Goal: Download file/media

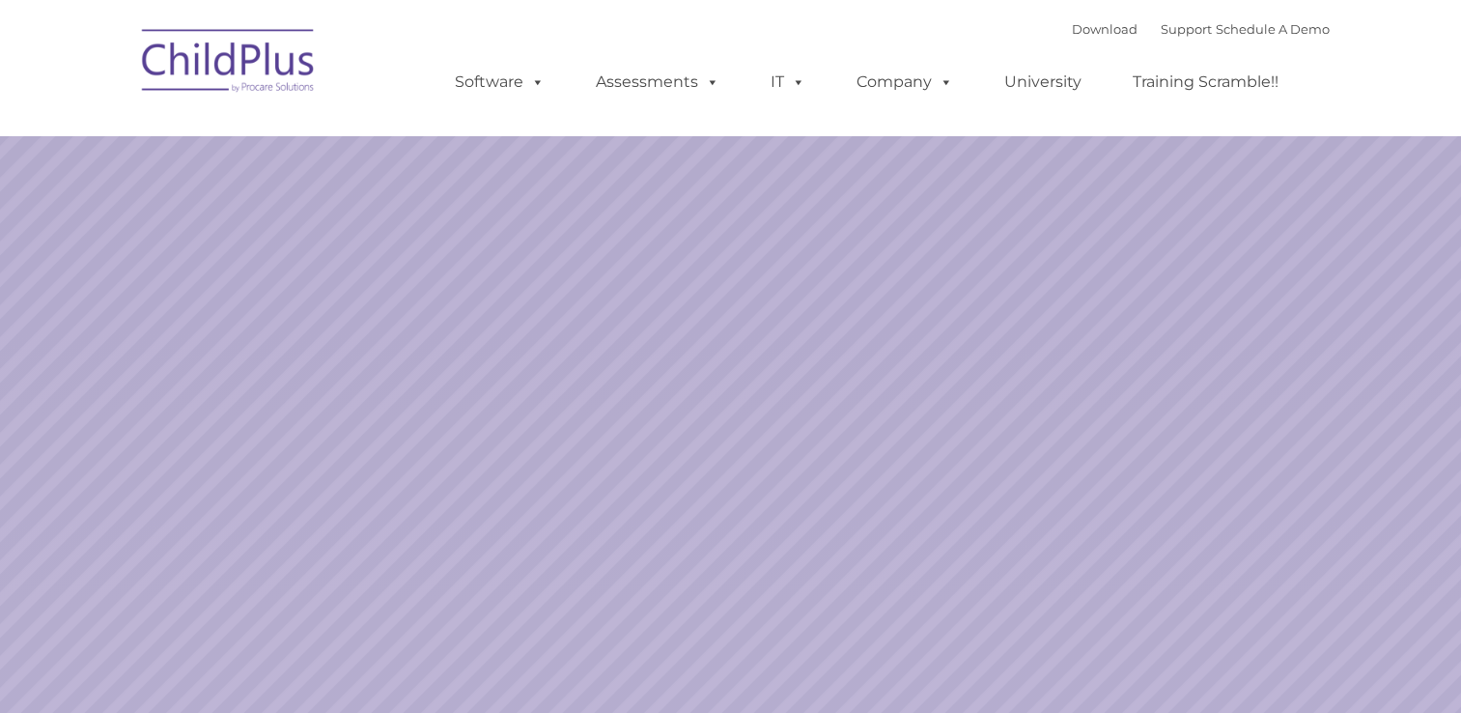
select select "MEDIUM"
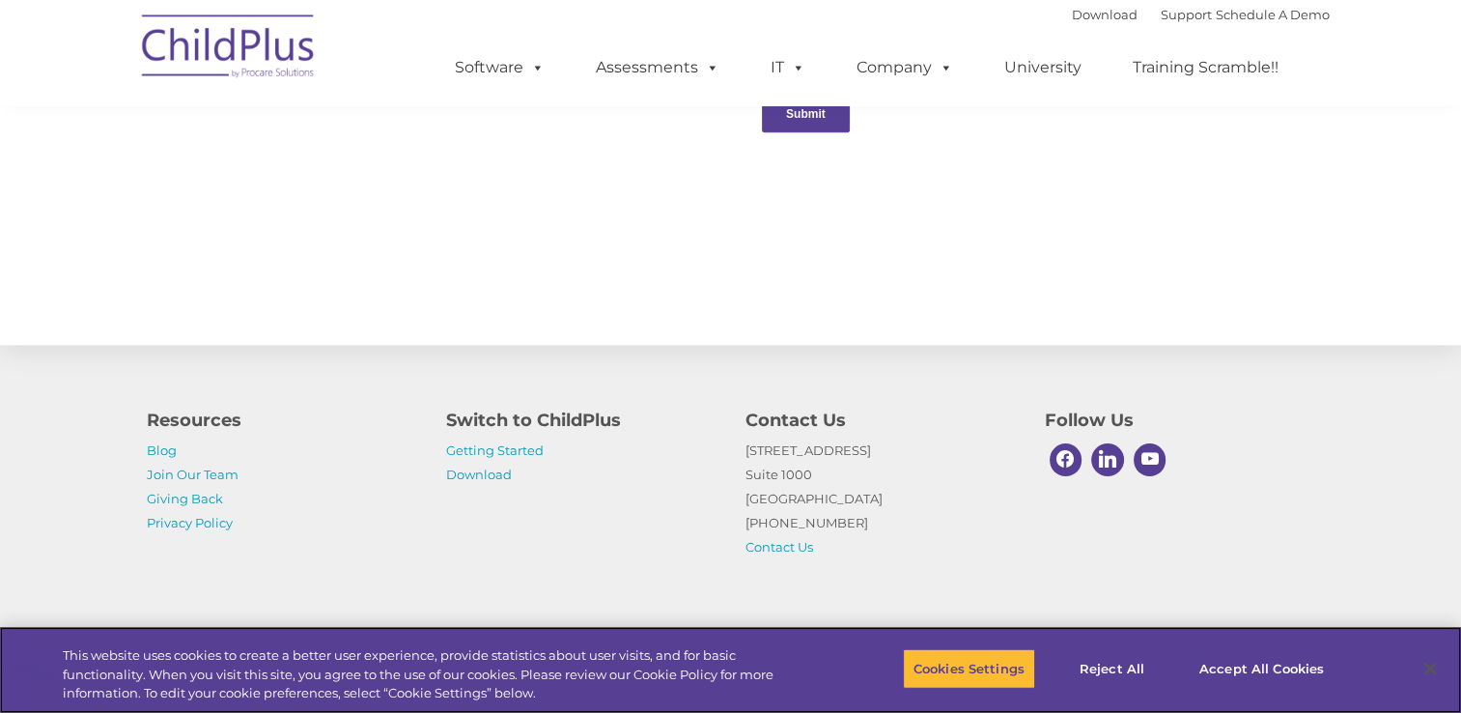
scroll to position [2130, 0]
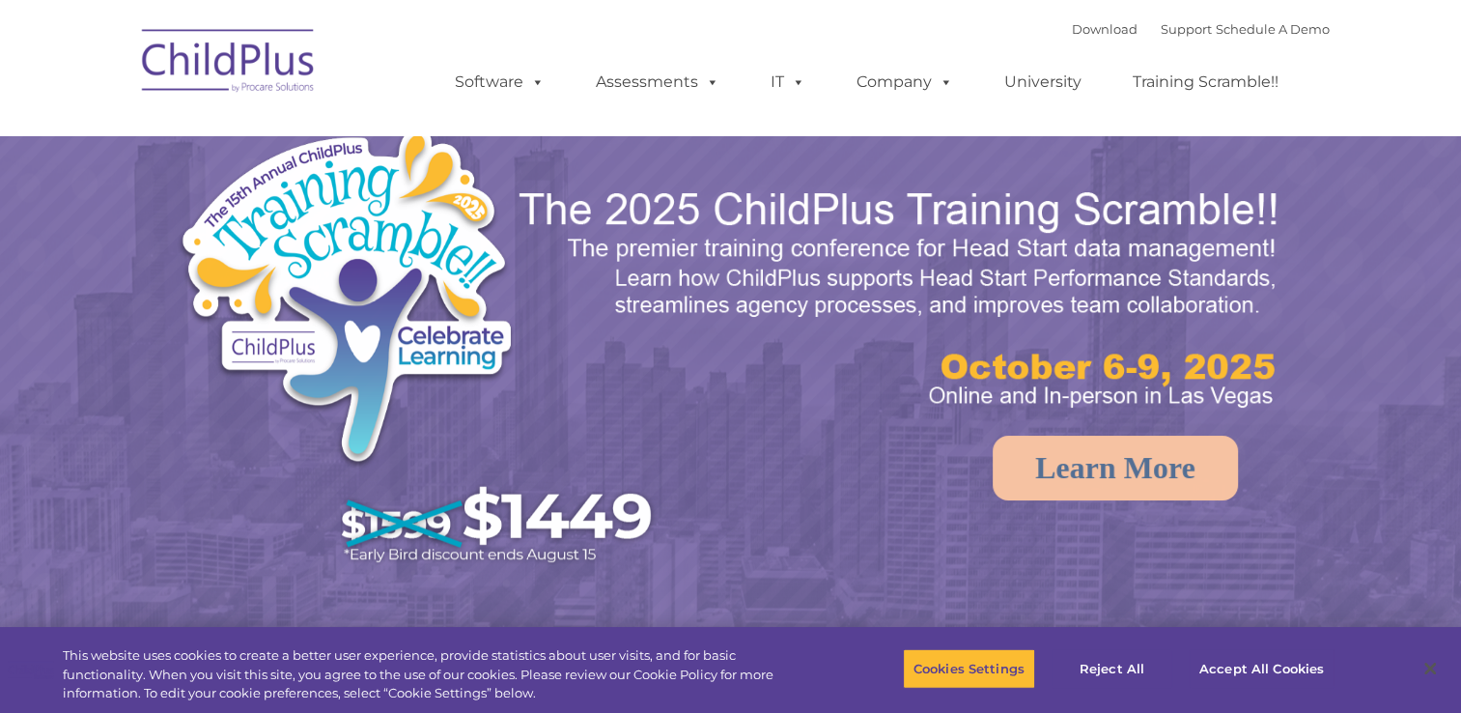
select select "MEDIUM"
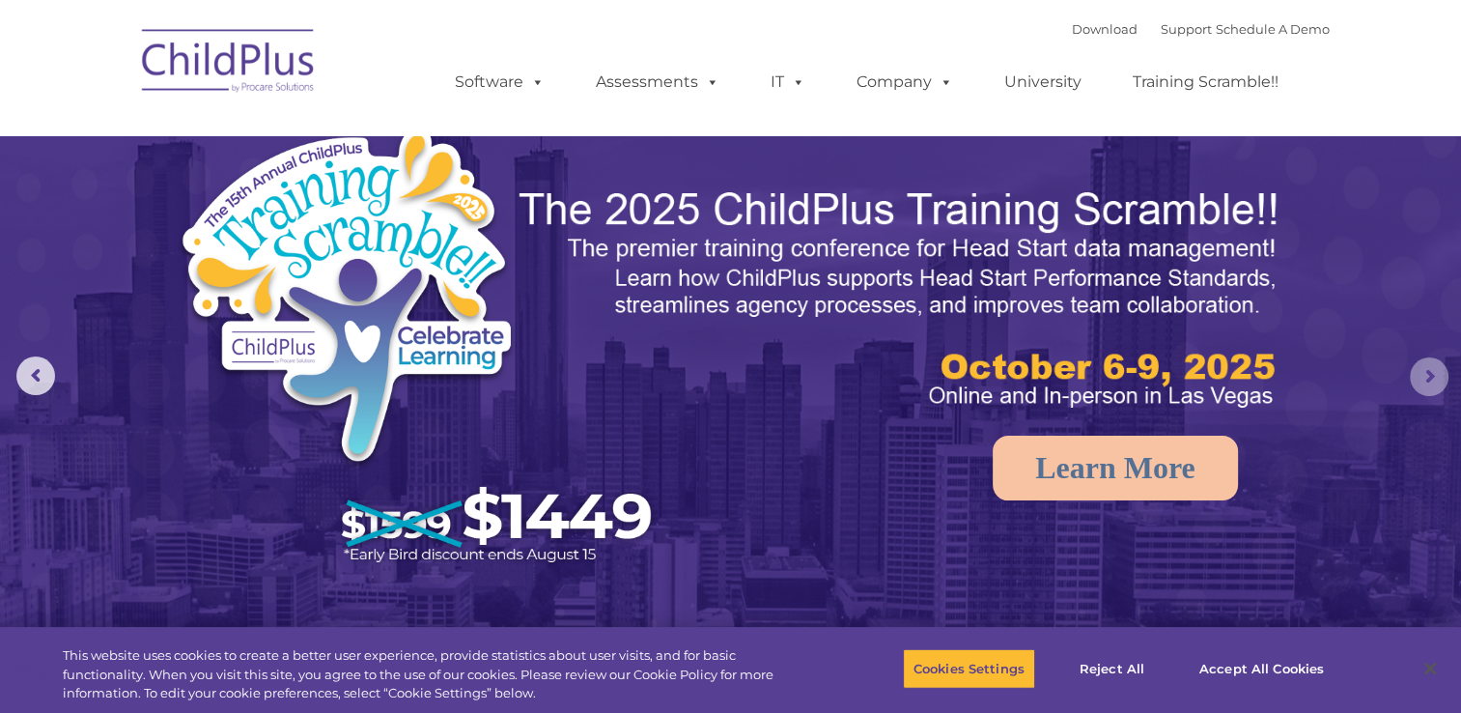
click at [1429, 375] on rs-arrow at bounding box center [1429, 376] width 39 height 39
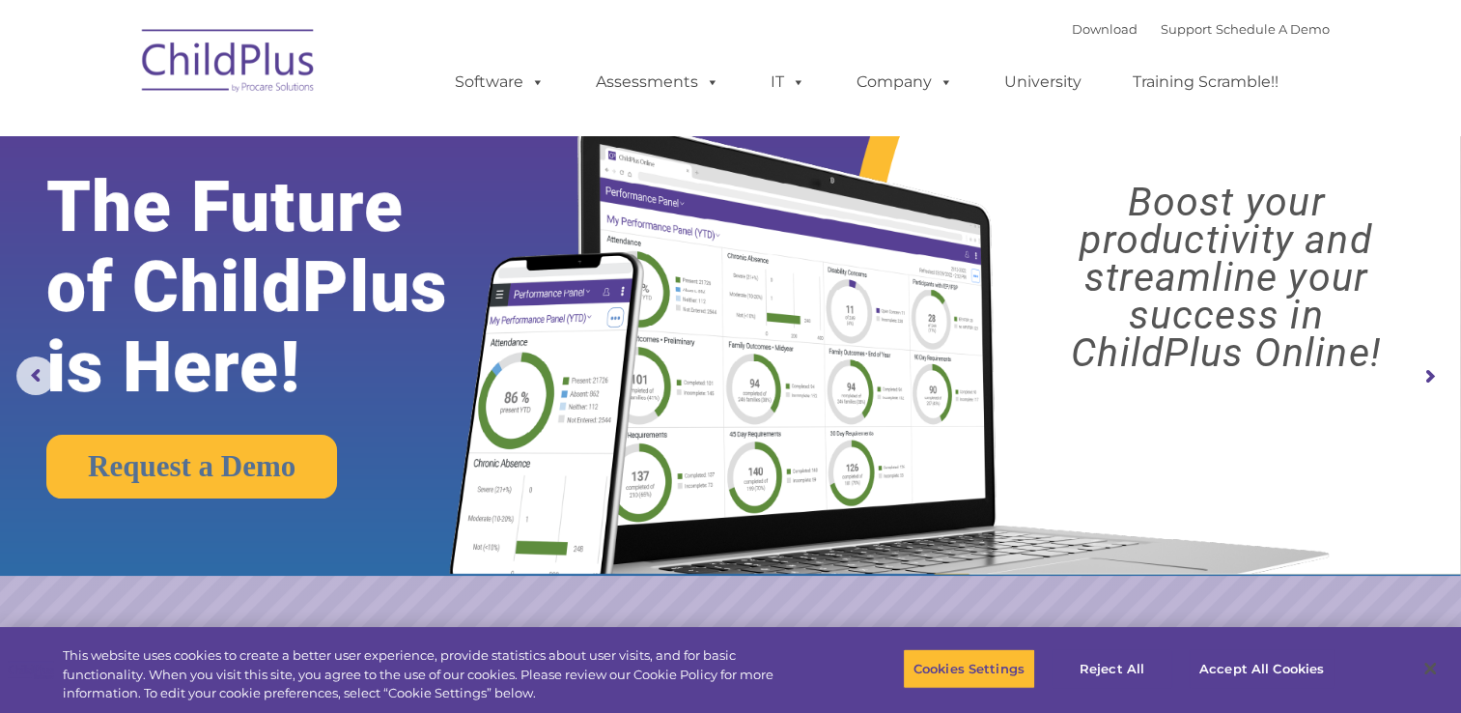
click at [1432, 378] on rs-arrow at bounding box center [1429, 376] width 39 height 39
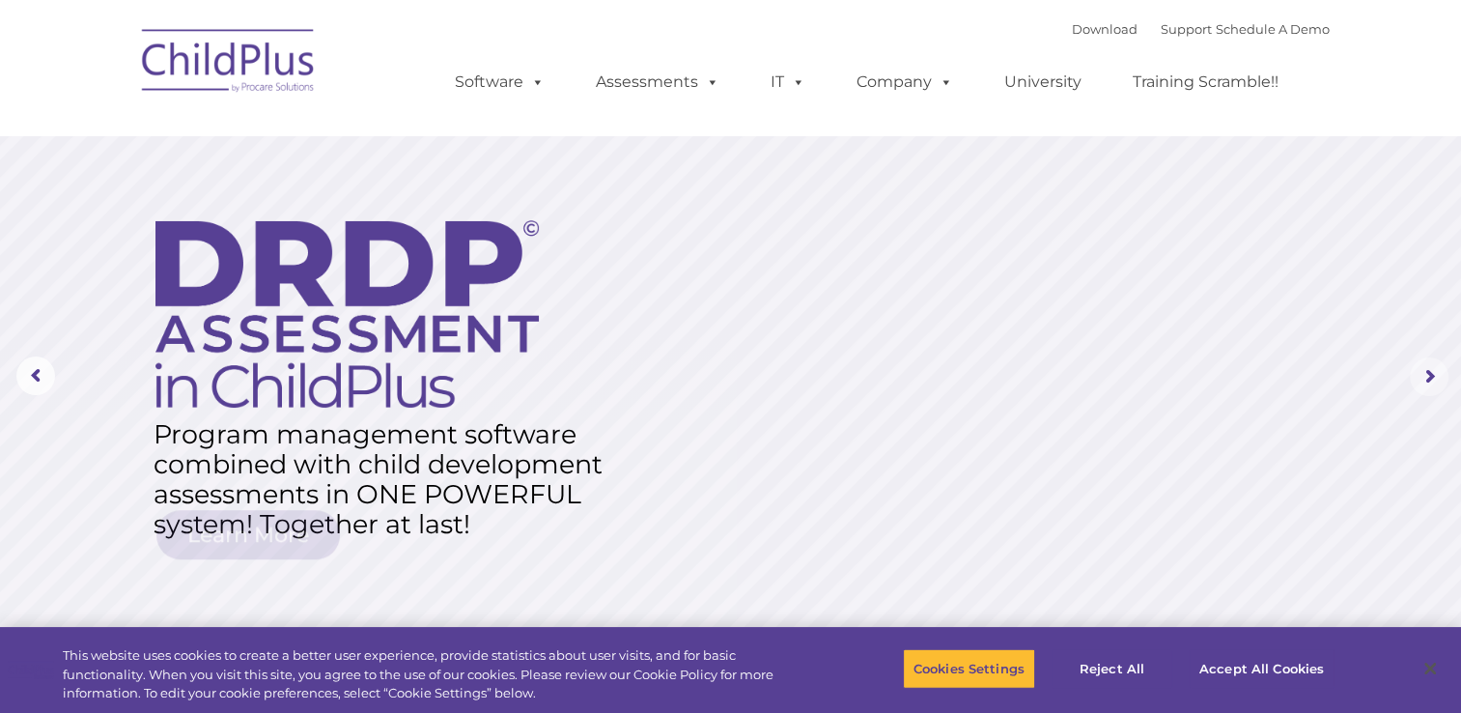
click at [1432, 378] on rs-arrow at bounding box center [1429, 376] width 39 height 39
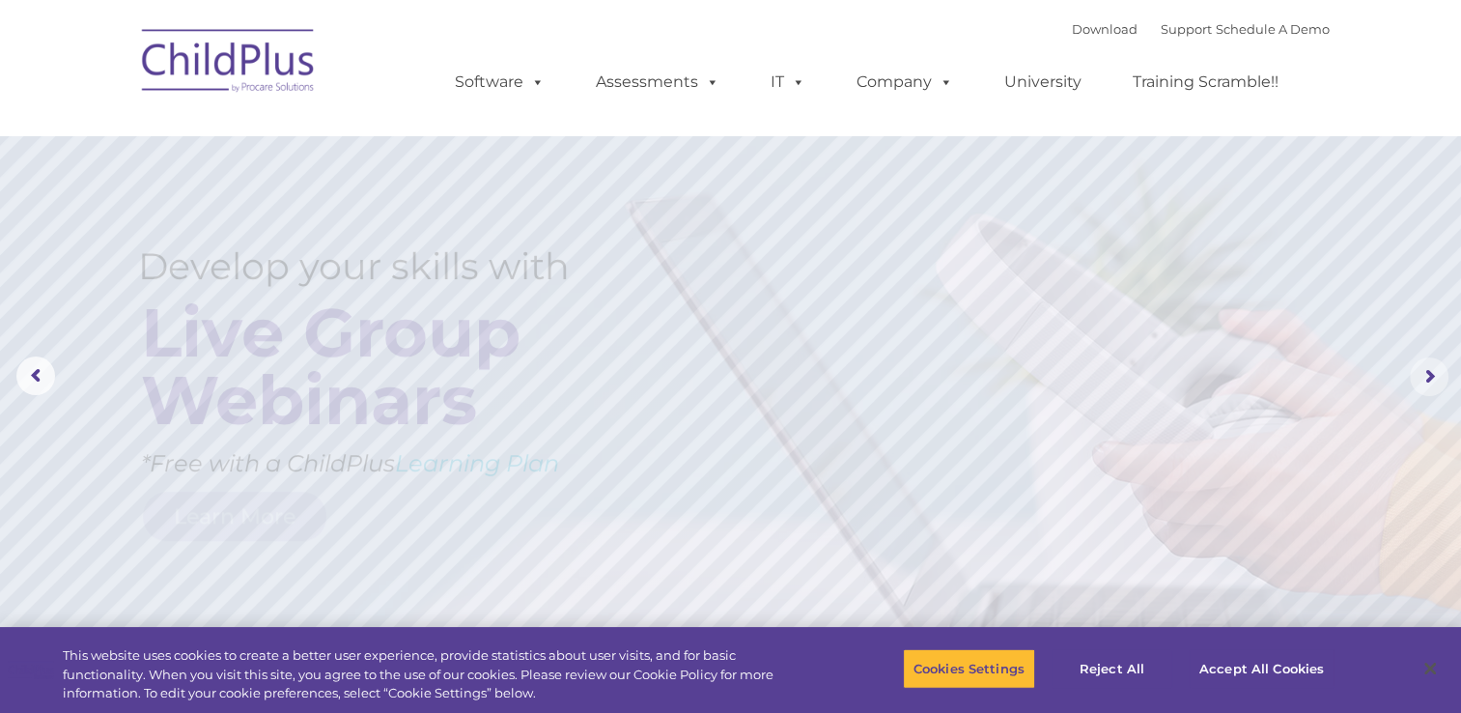
click at [1432, 383] on rs-arrow at bounding box center [1429, 376] width 39 height 39
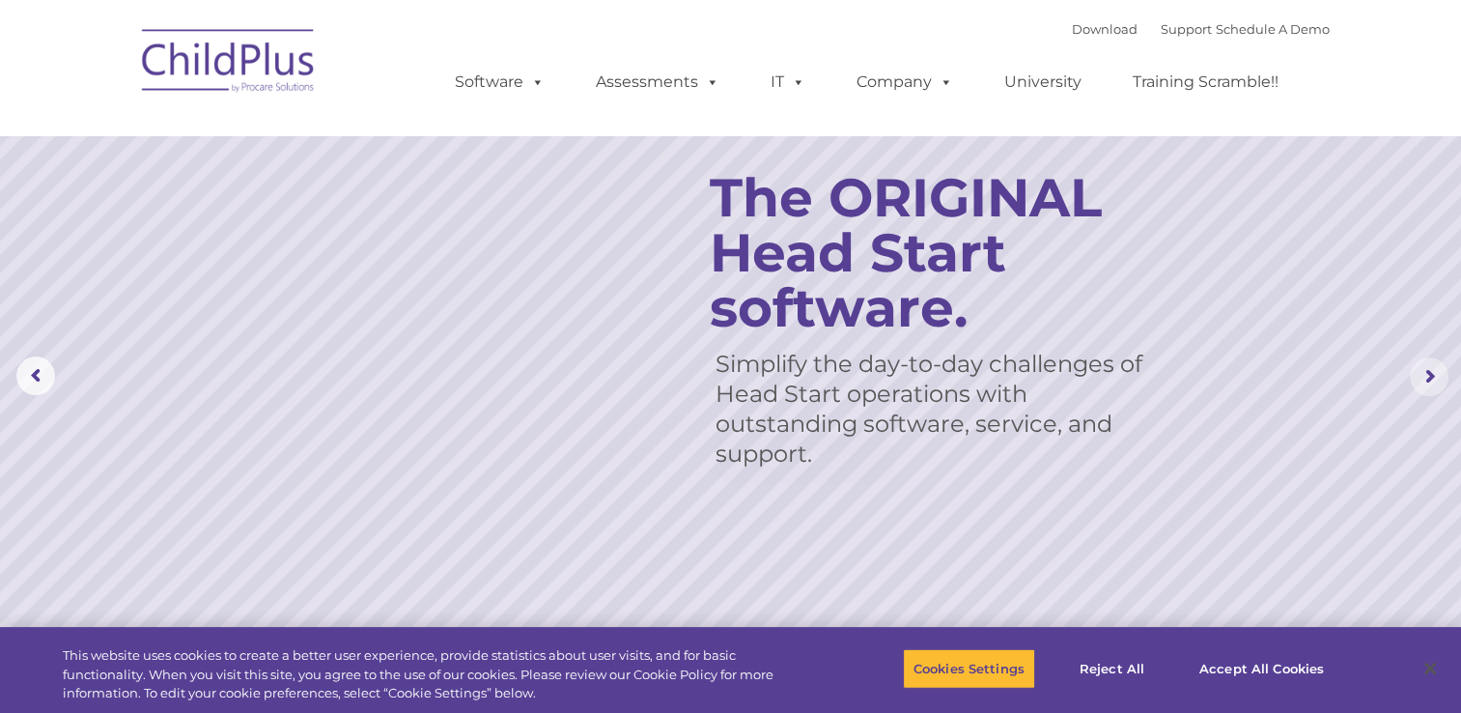
click at [1432, 383] on rs-arrow at bounding box center [1429, 376] width 39 height 39
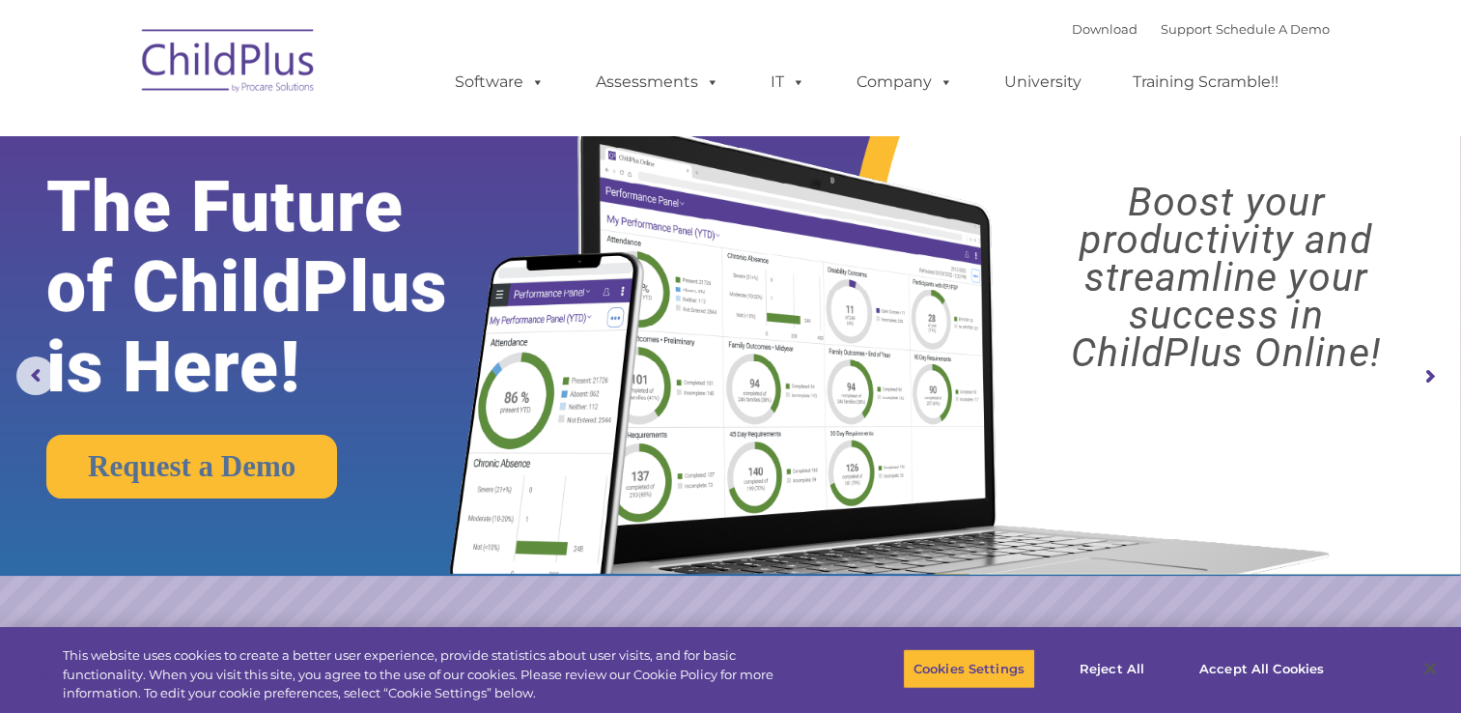
click at [1432, 383] on rs-arrow at bounding box center [1429, 376] width 39 height 39
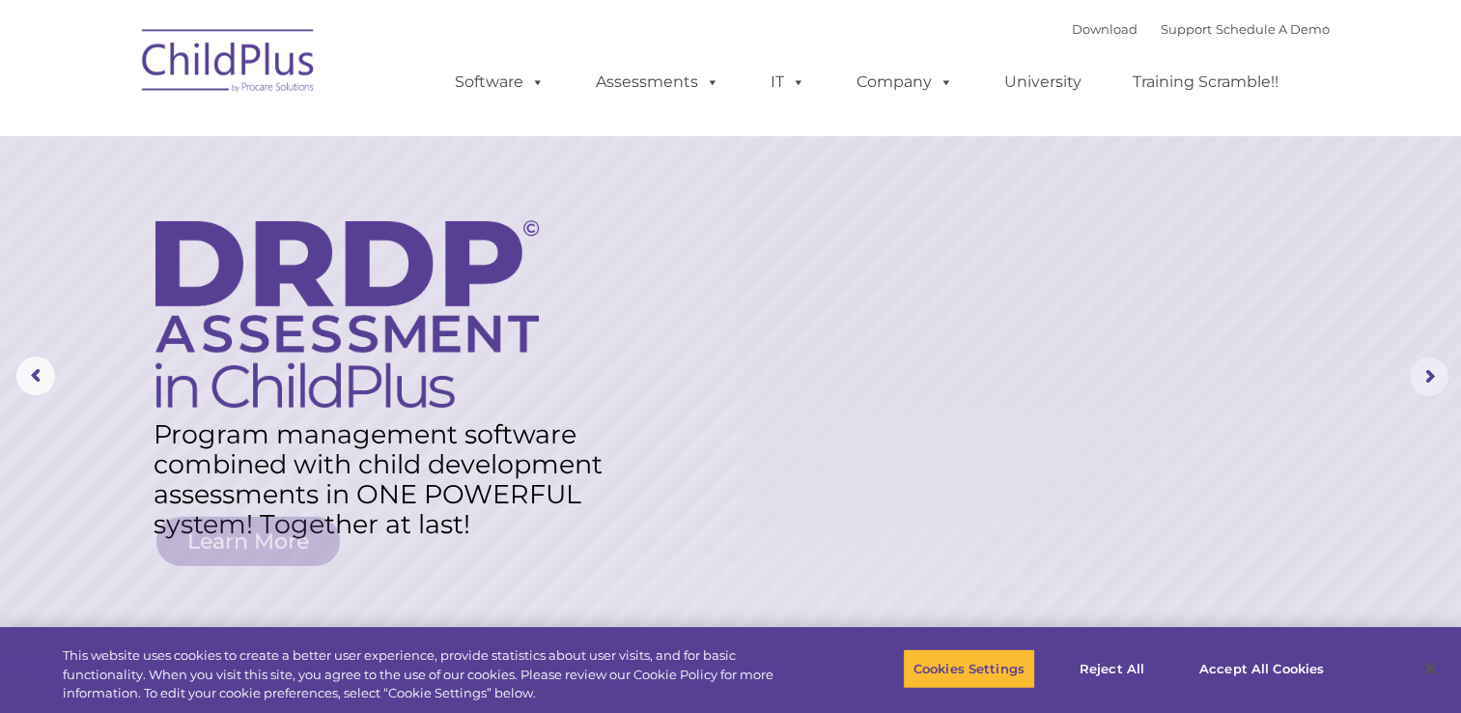
click at [1432, 383] on rs-arrow at bounding box center [1429, 376] width 39 height 39
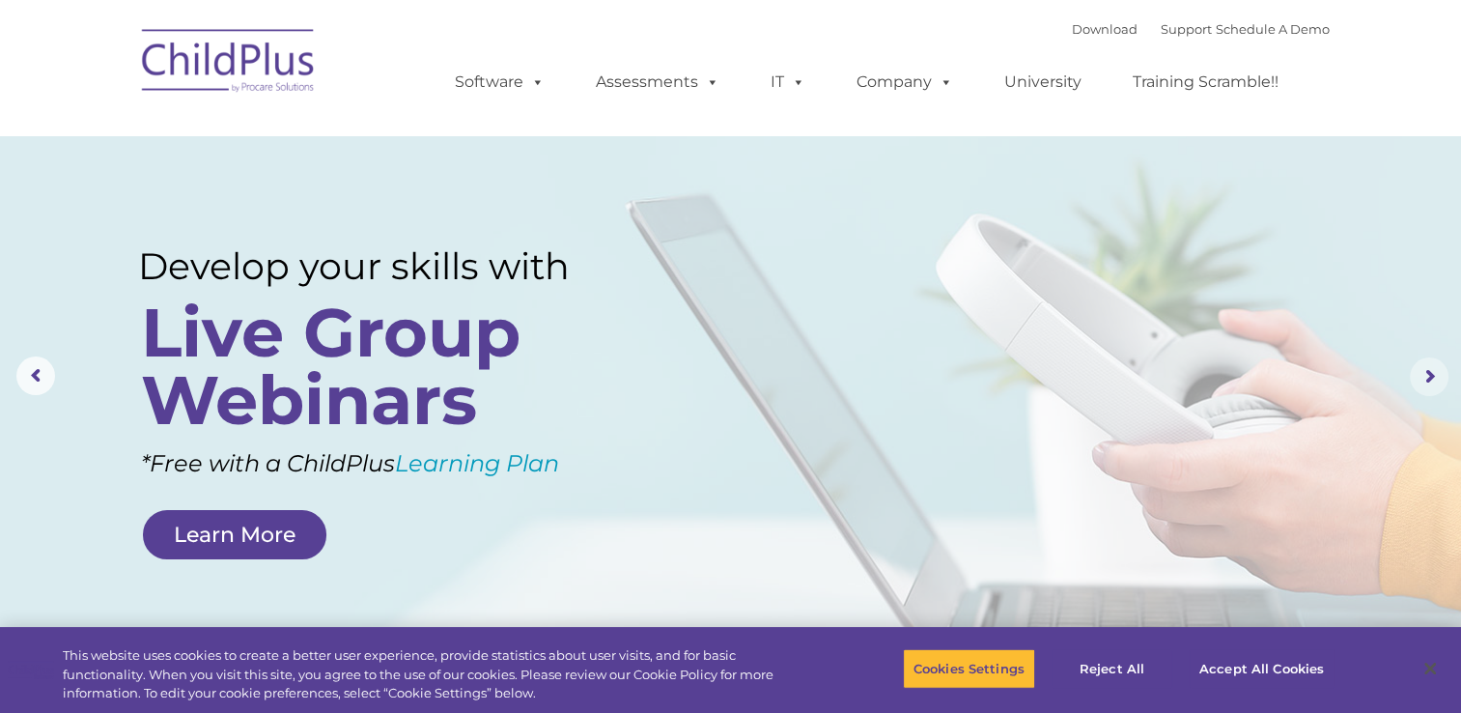
click at [1424, 377] on rs-arrow at bounding box center [1429, 376] width 39 height 39
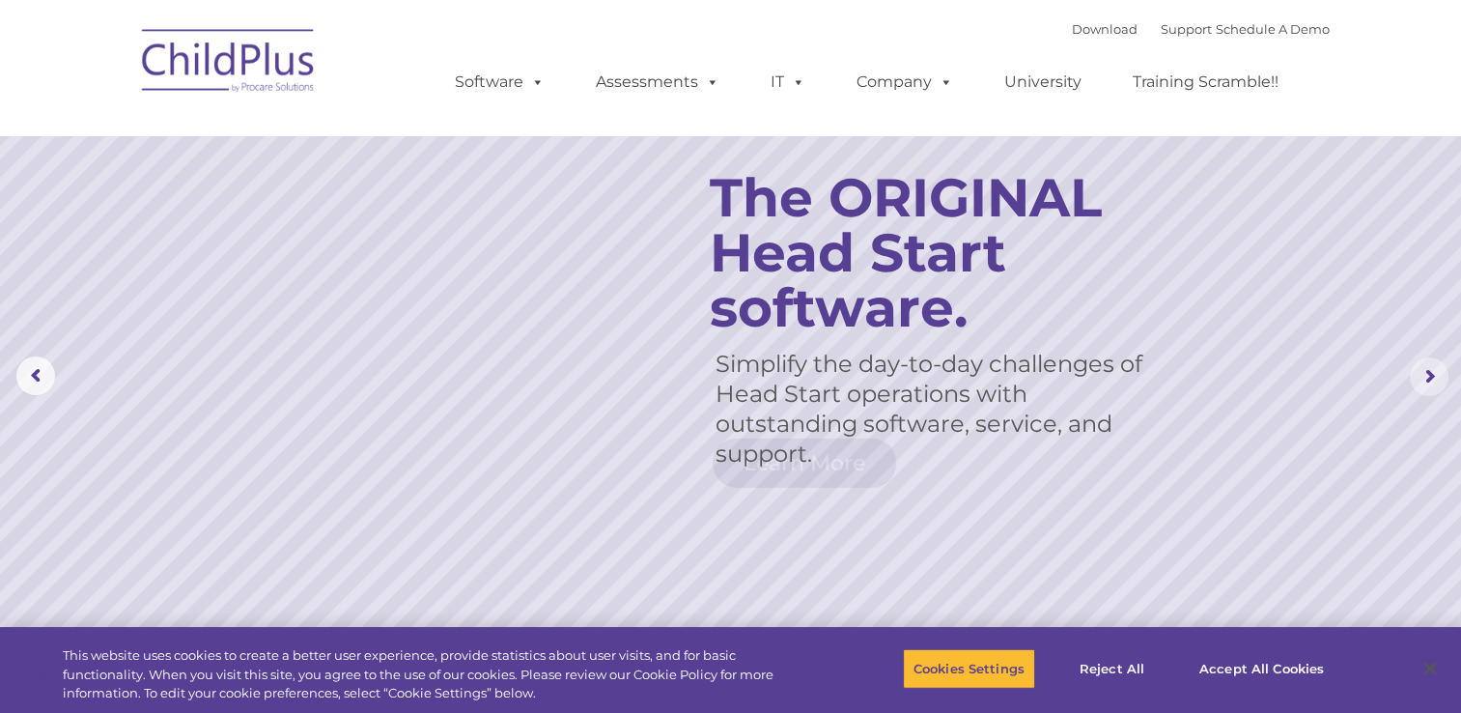
click at [1424, 377] on rs-arrow at bounding box center [1429, 376] width 39 height 39
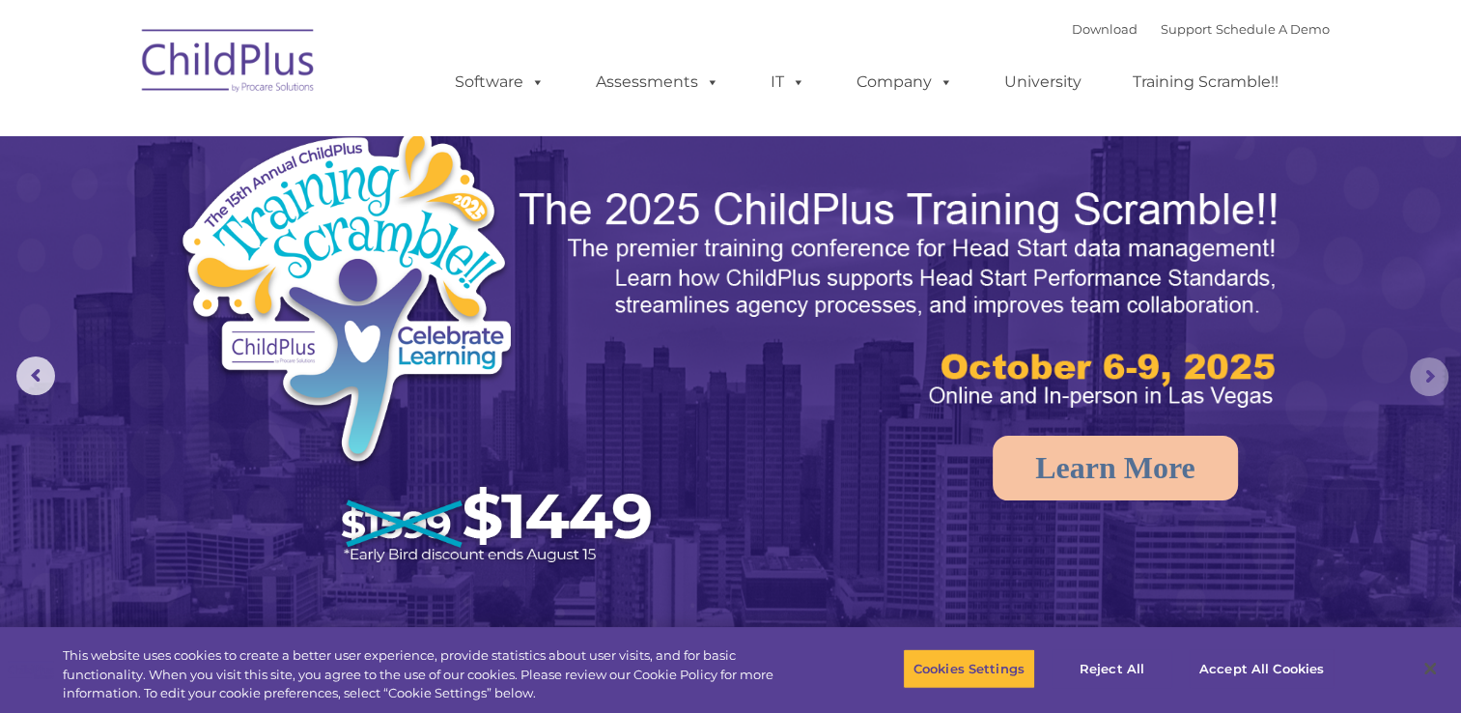
click at [1424, 378] on rs-arrow at bounding box center [1429, 376] width 39 height 39
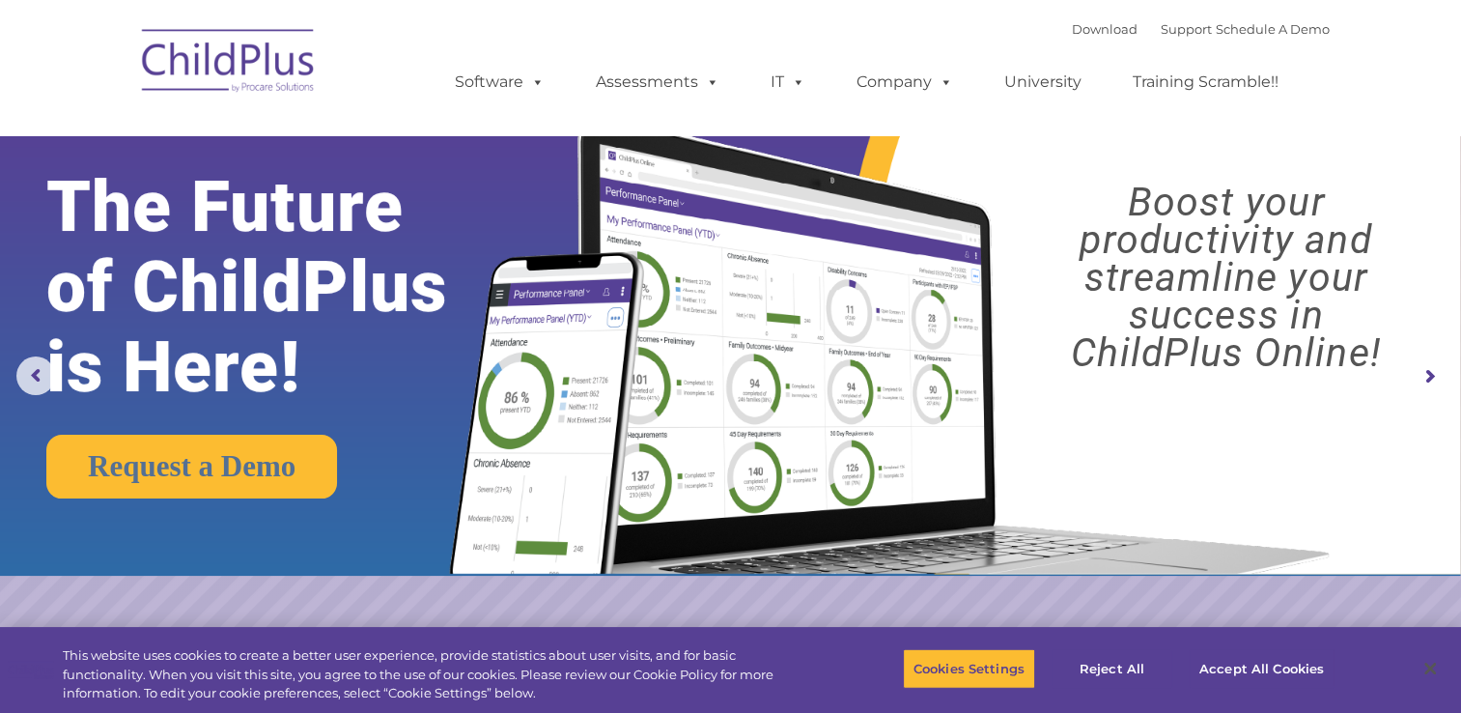
click at [1421, 380] on rs-arrow at bounding box center [1429, 376] width 39 height 39
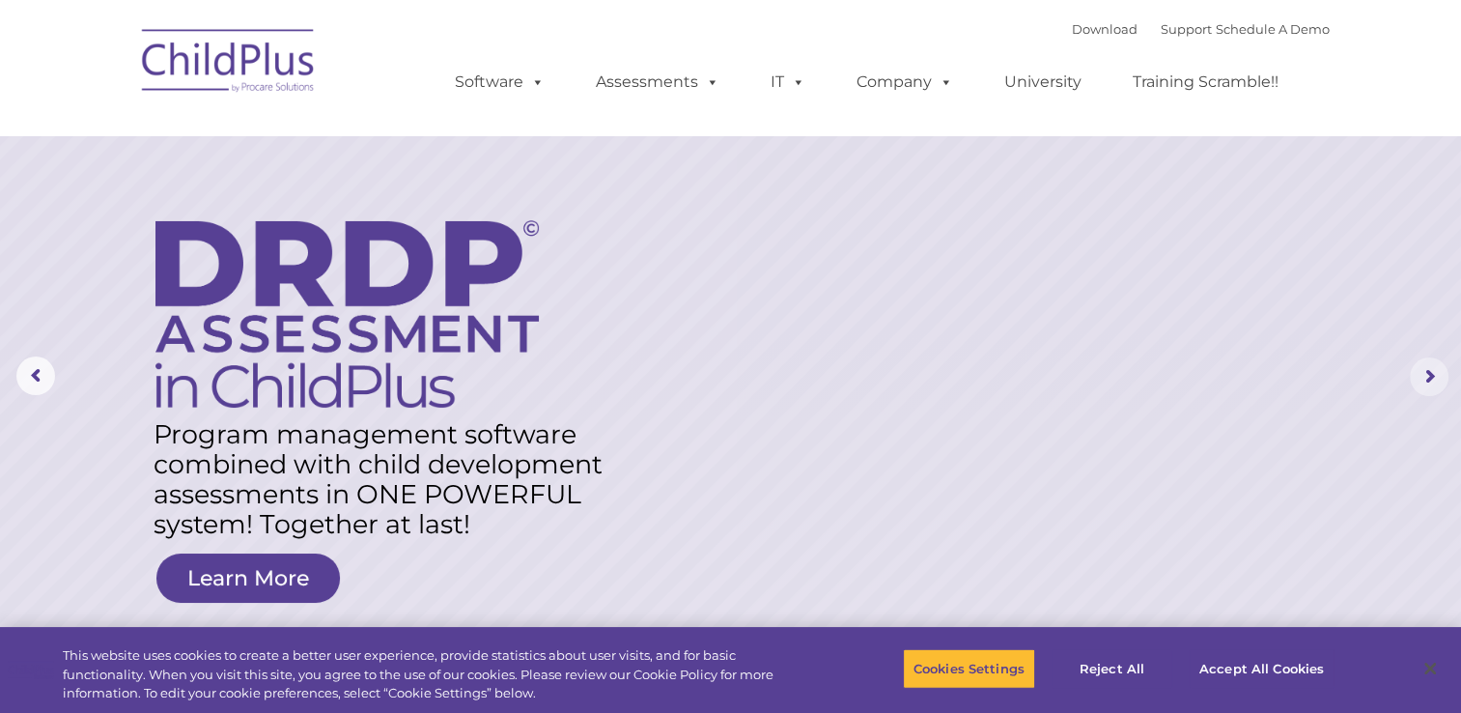
click at [1420, 378] on rs-arrow at bounding box center [1429, 376] width 39 height 39
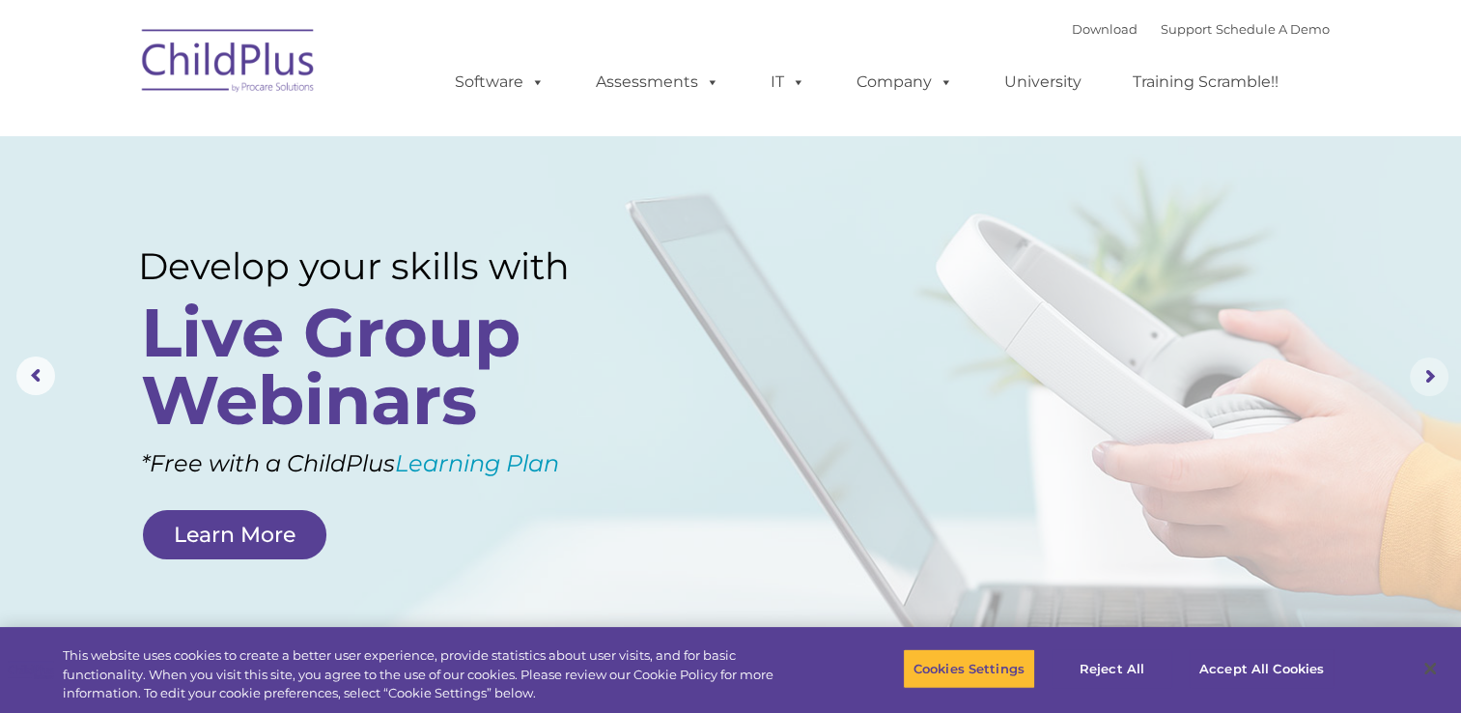
click at [1424, 377] on rs-arrow at bounding box center [1429, 376] width 39 height 39
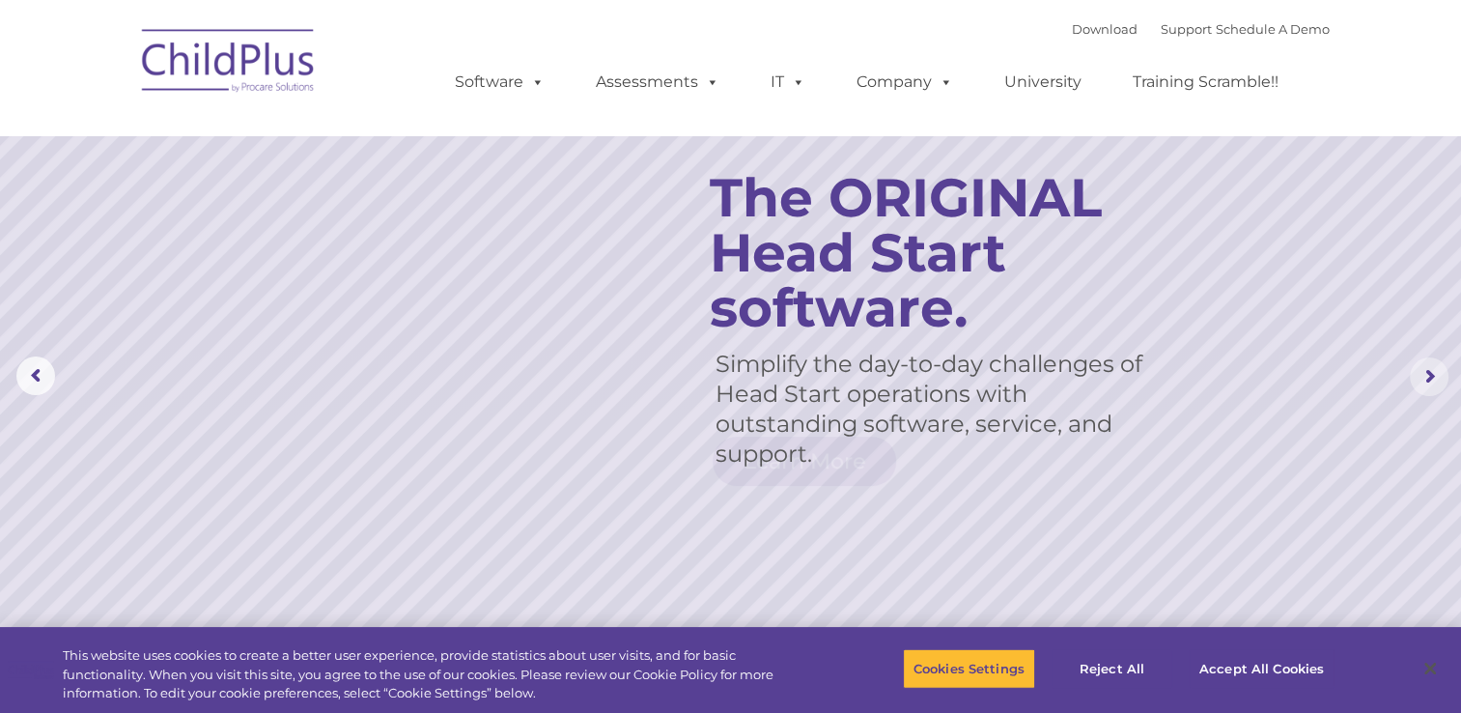
click at [1425, 397] on rs-slide "Simplify the day-to-day challenges of Head Start operations with outstanding so…" at bounding box center [730, 376] width 1461 height 753
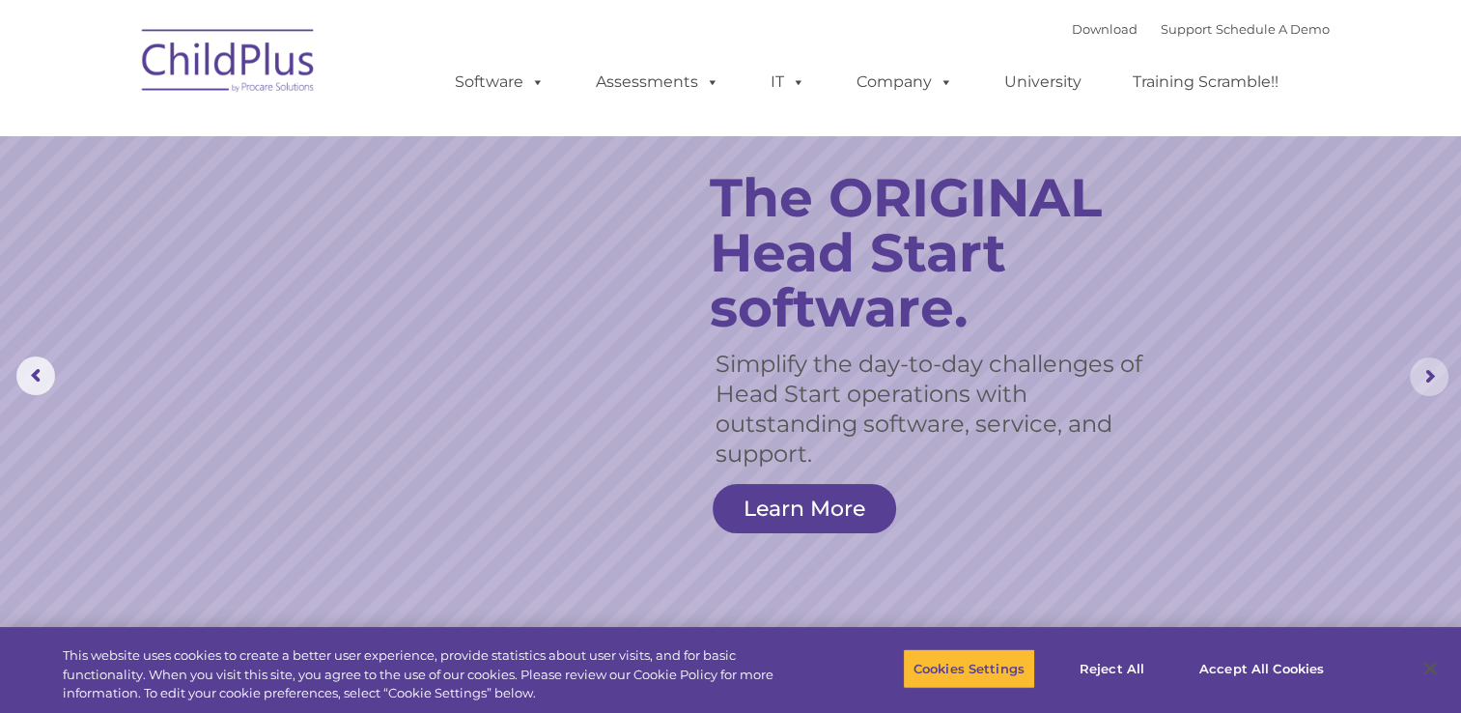
click at [1427, 375] on rs-arrow at bounding box center [1429, 376] width 39 height 39
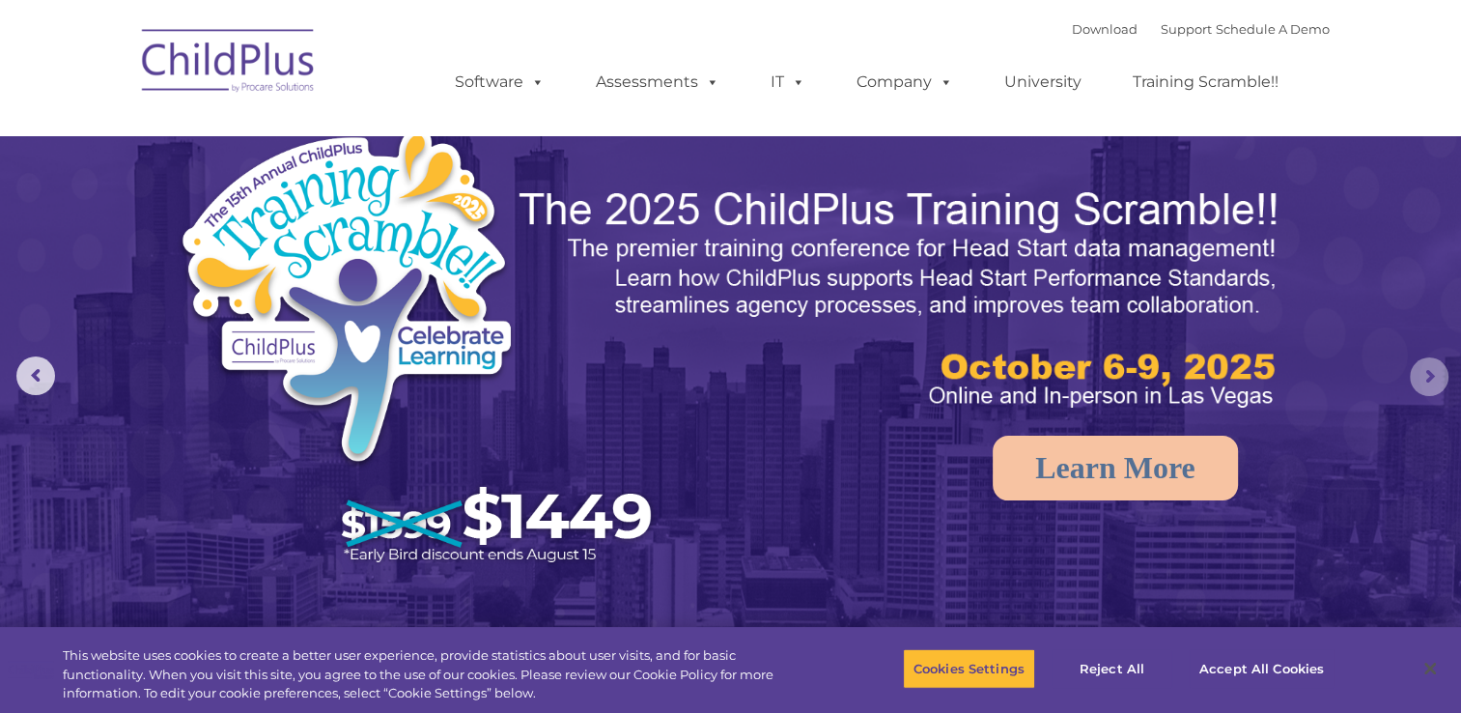
click at [1427, 375] on rs-arrow at bounding box center [1429, 376] width 39 height 39
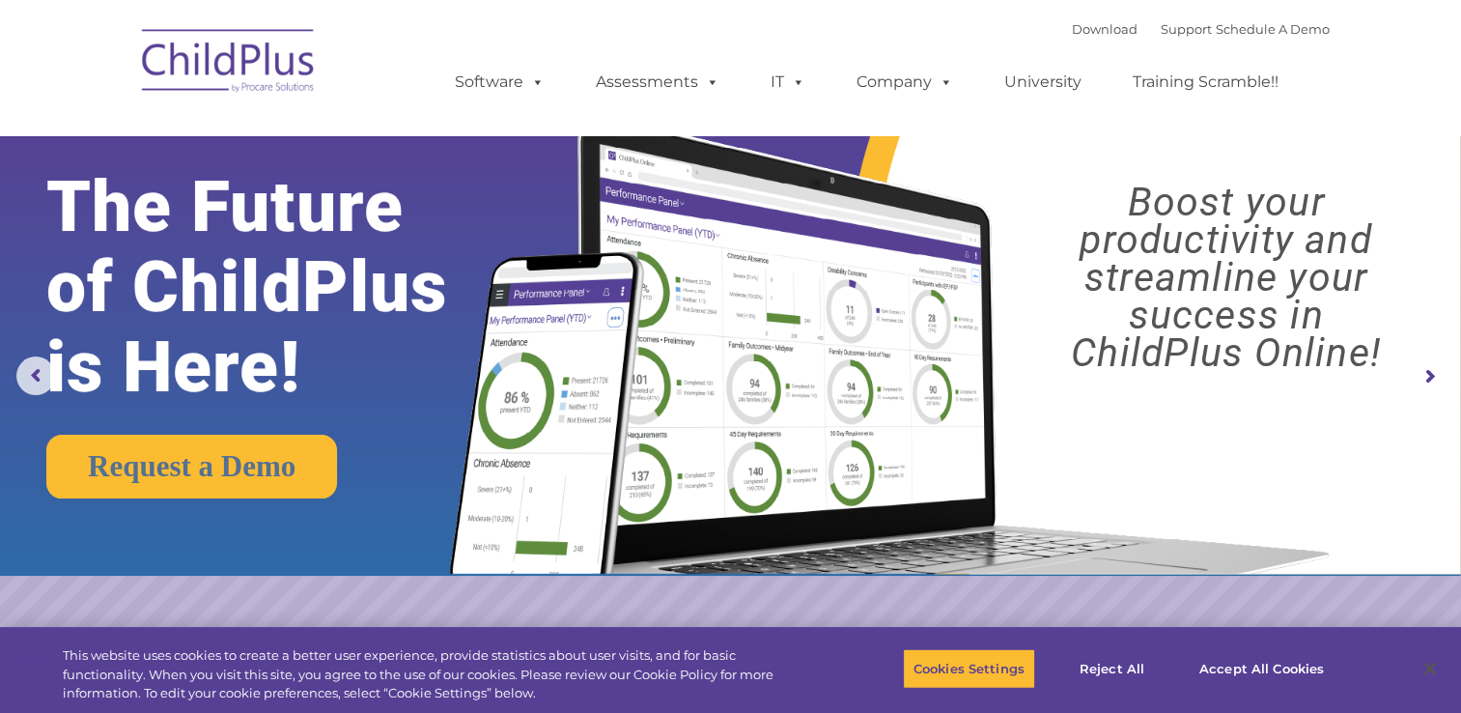
click at [1418, 388] on rs-arrow at bounding box center [1429, 376] width 39 height 39
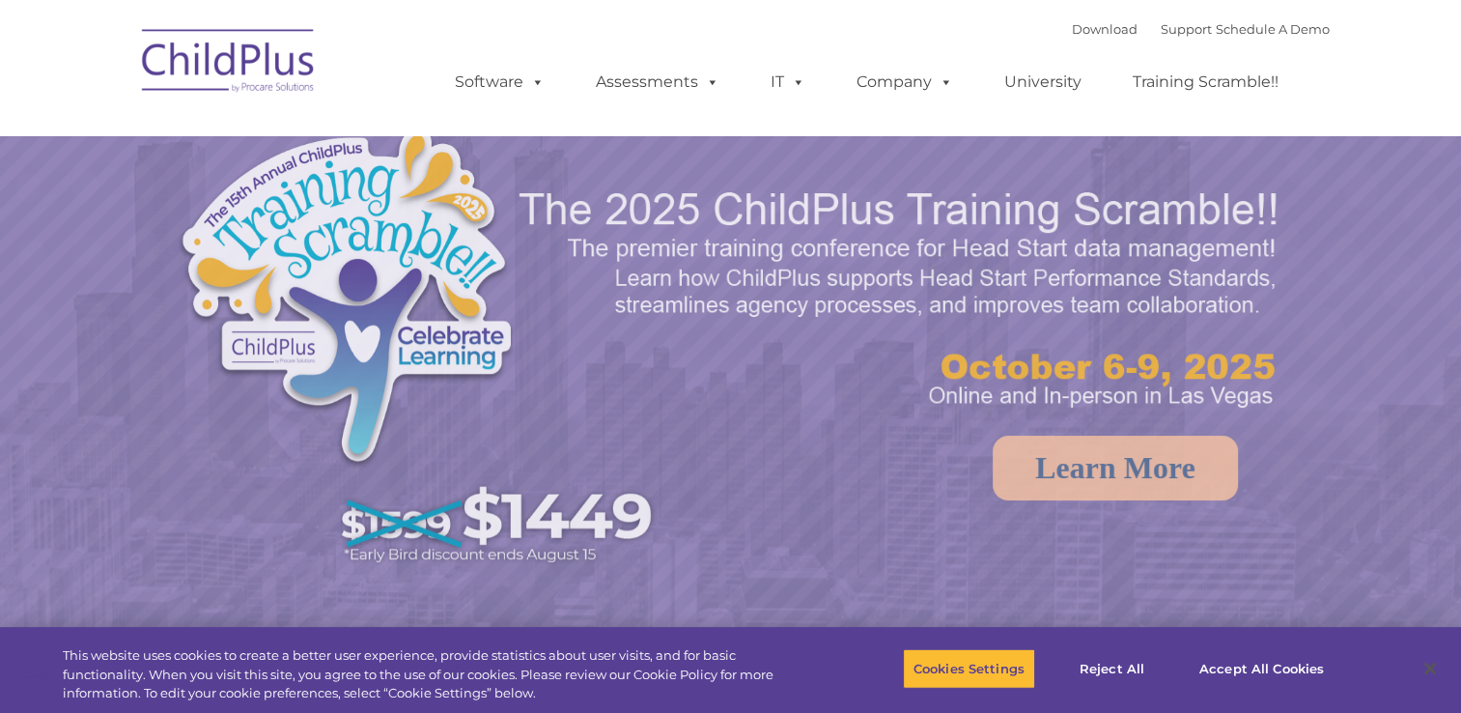
select select "MEDIUM"
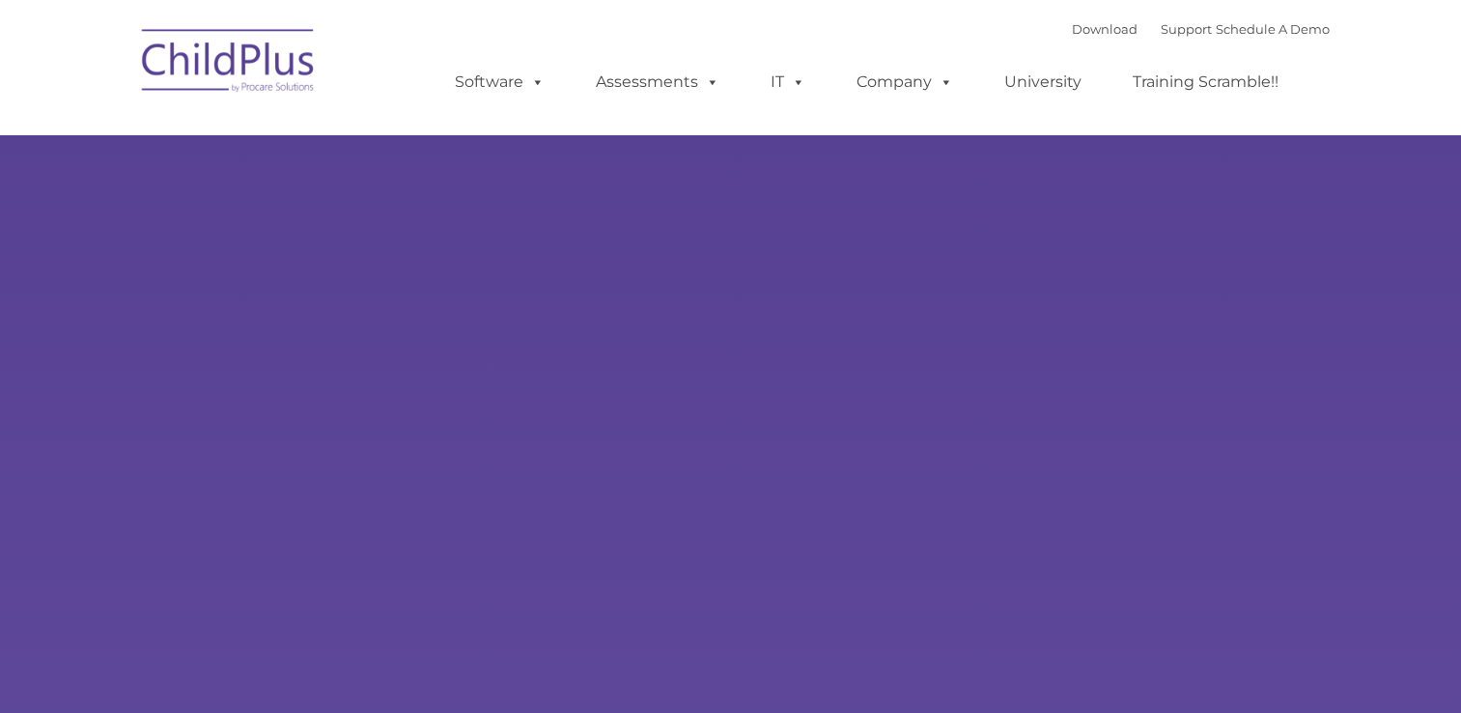
type input ""
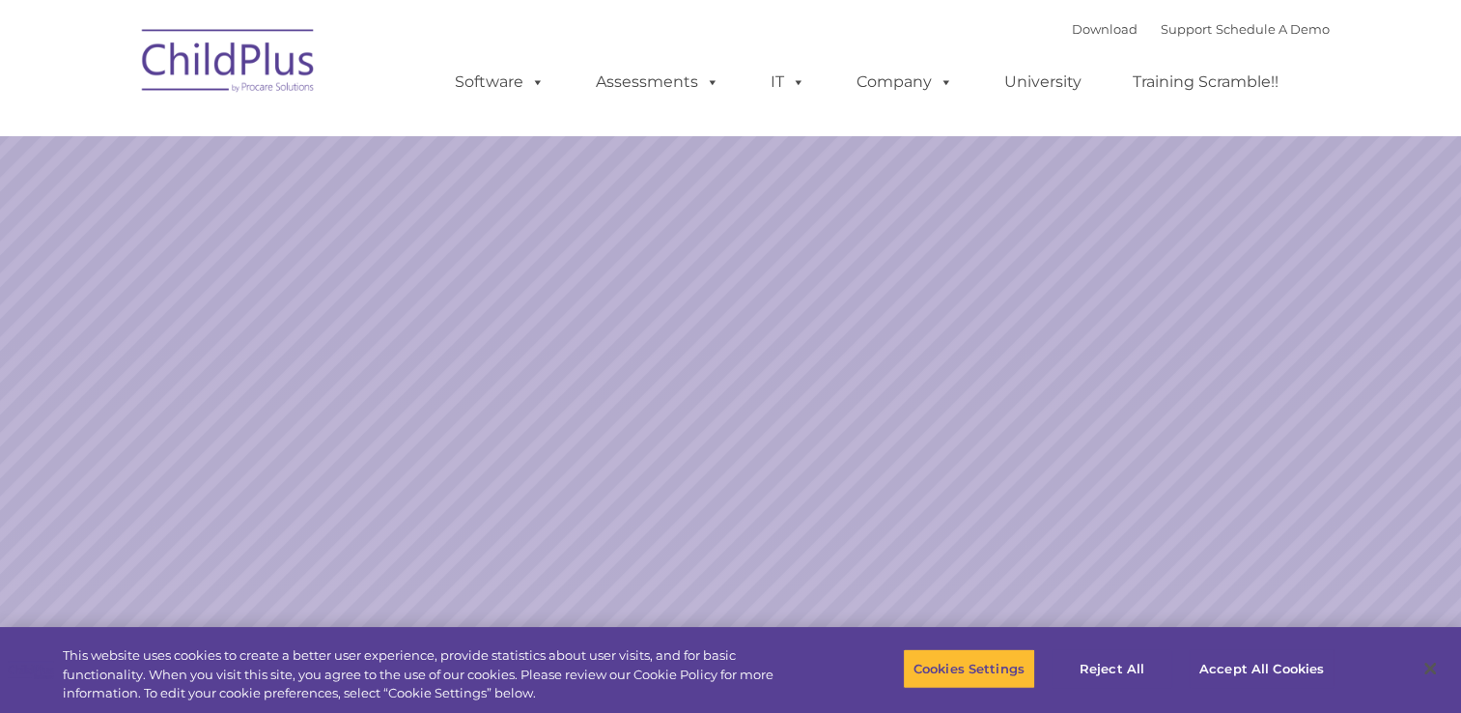
select select "MEDIUM"
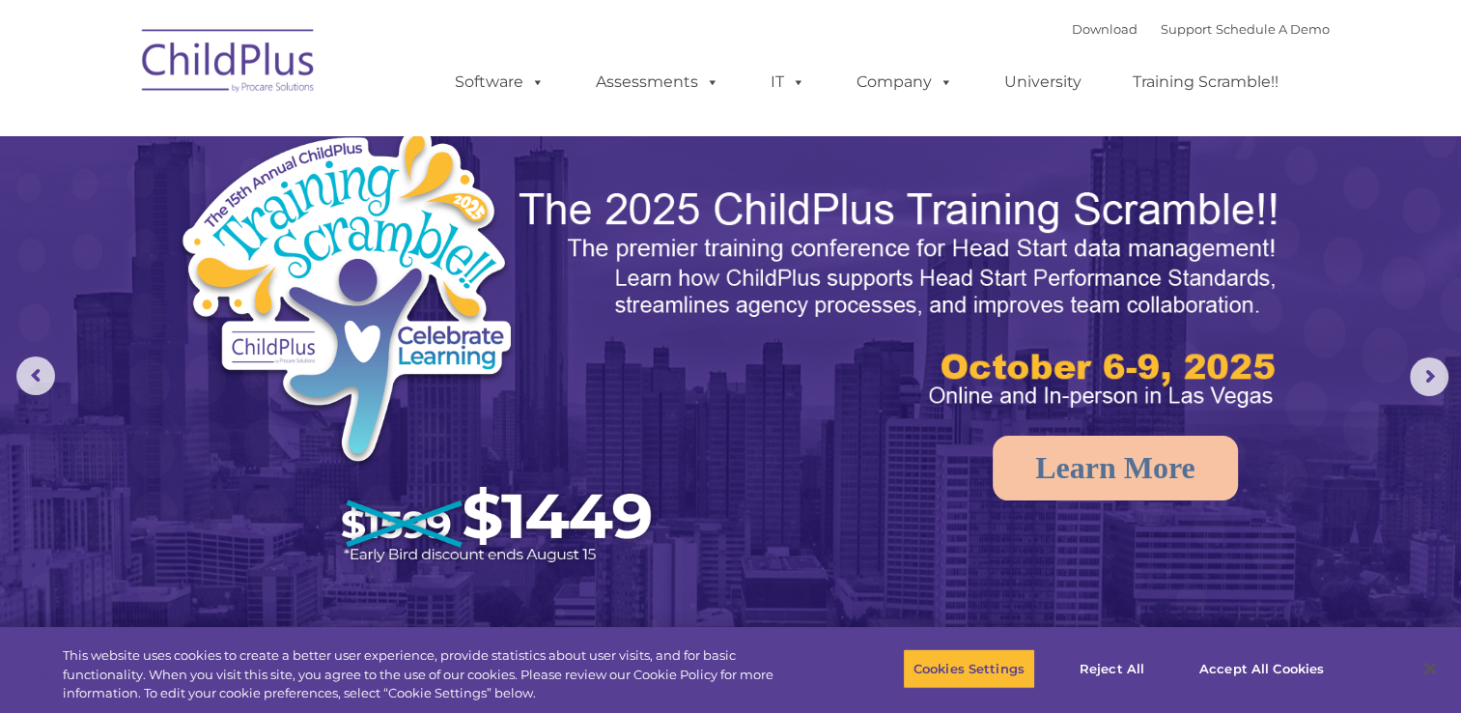
click at [274, 91] on img at bounding box center [228, 63] width 193 height 97
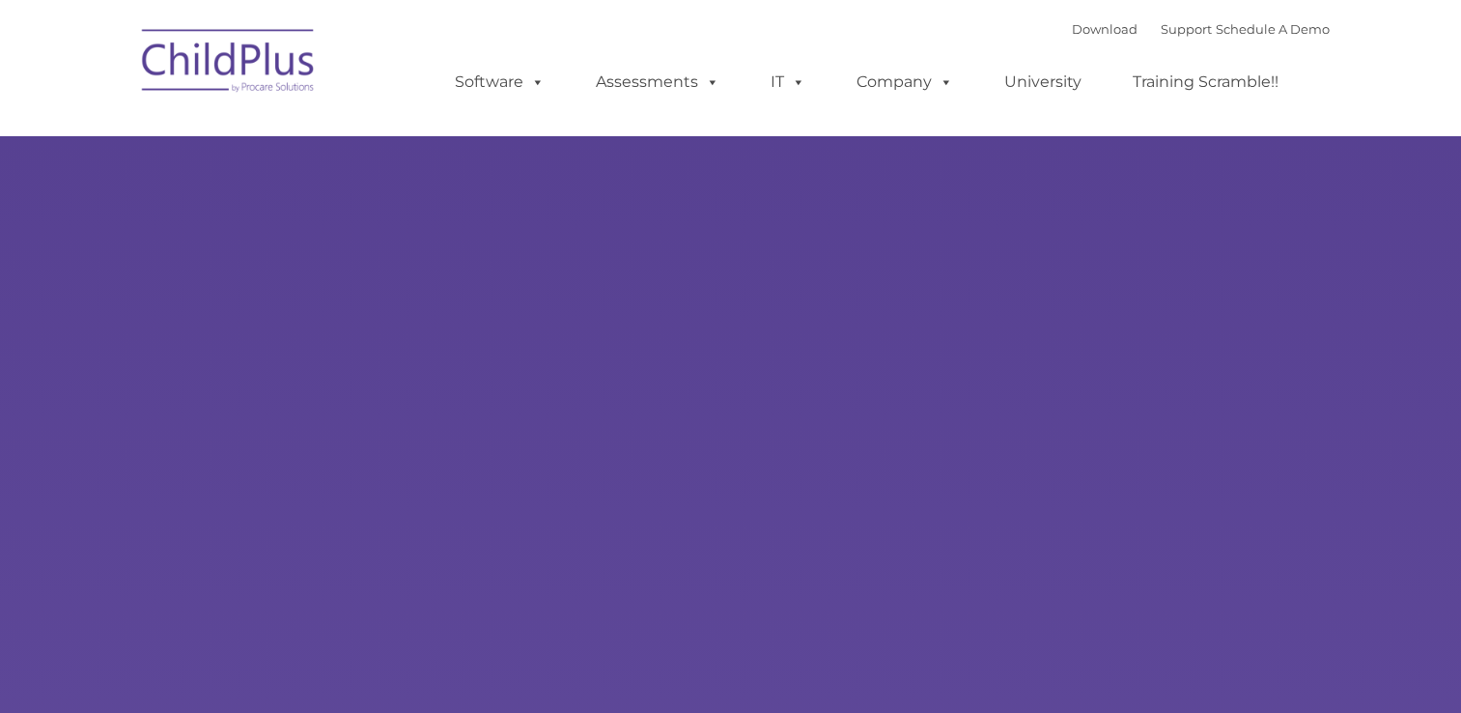
select select "MEDIUM"
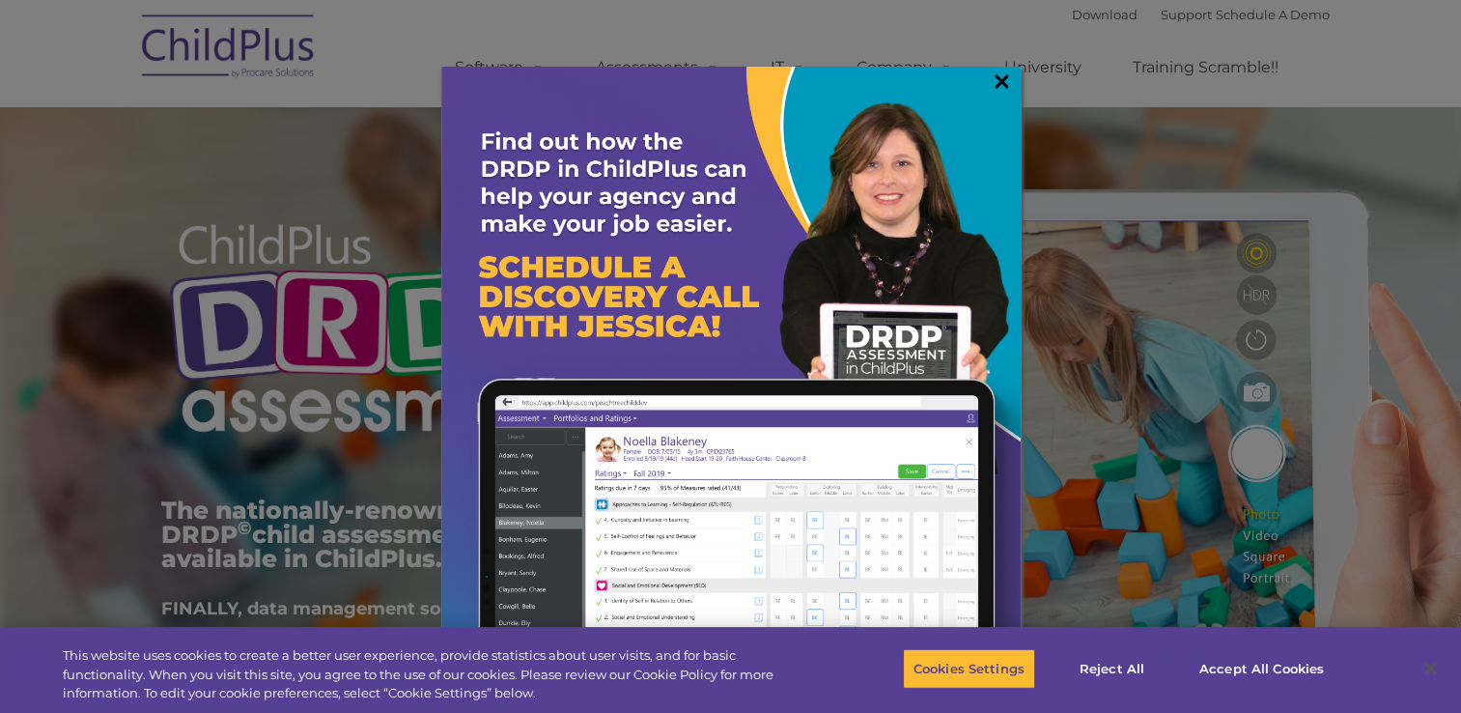
click at [1002, 87] on link "×" at bounding box center [1002, 80] width 22 height 19
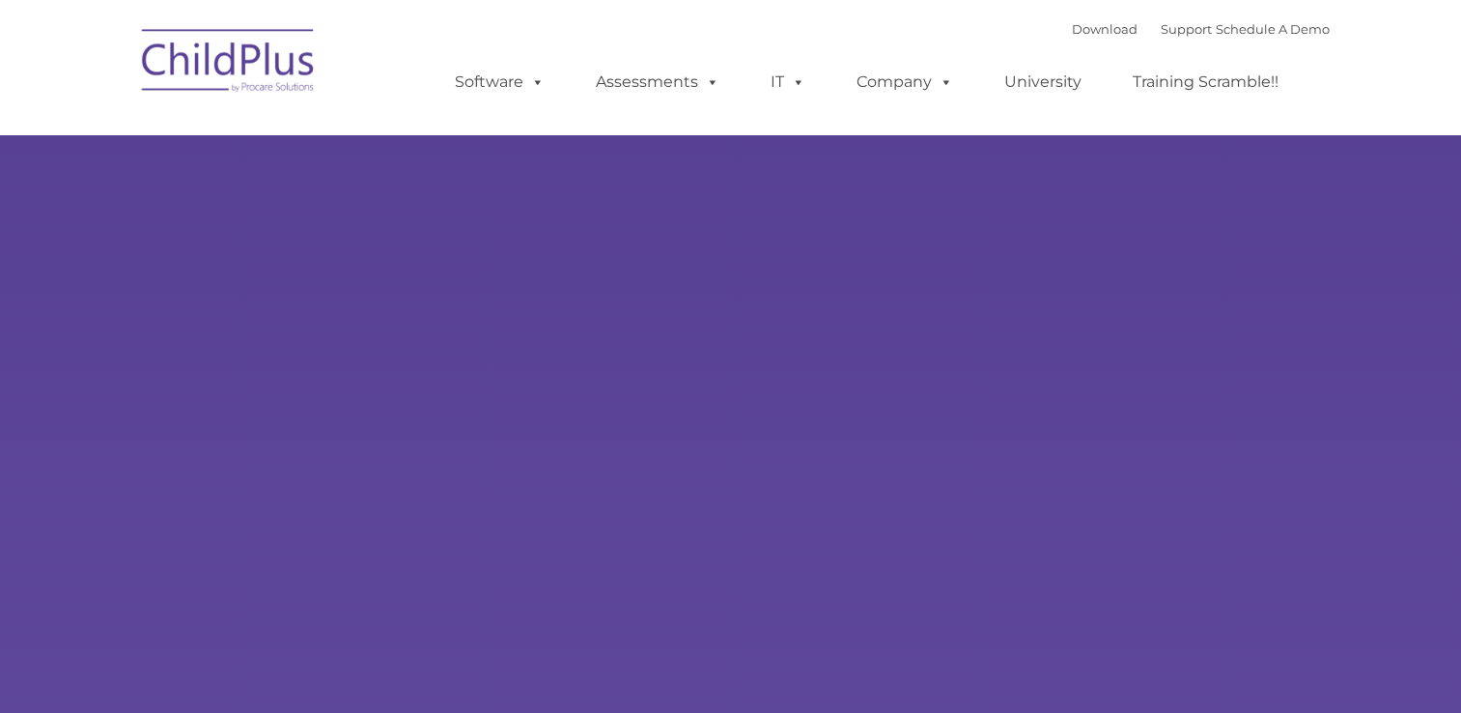
type input ""
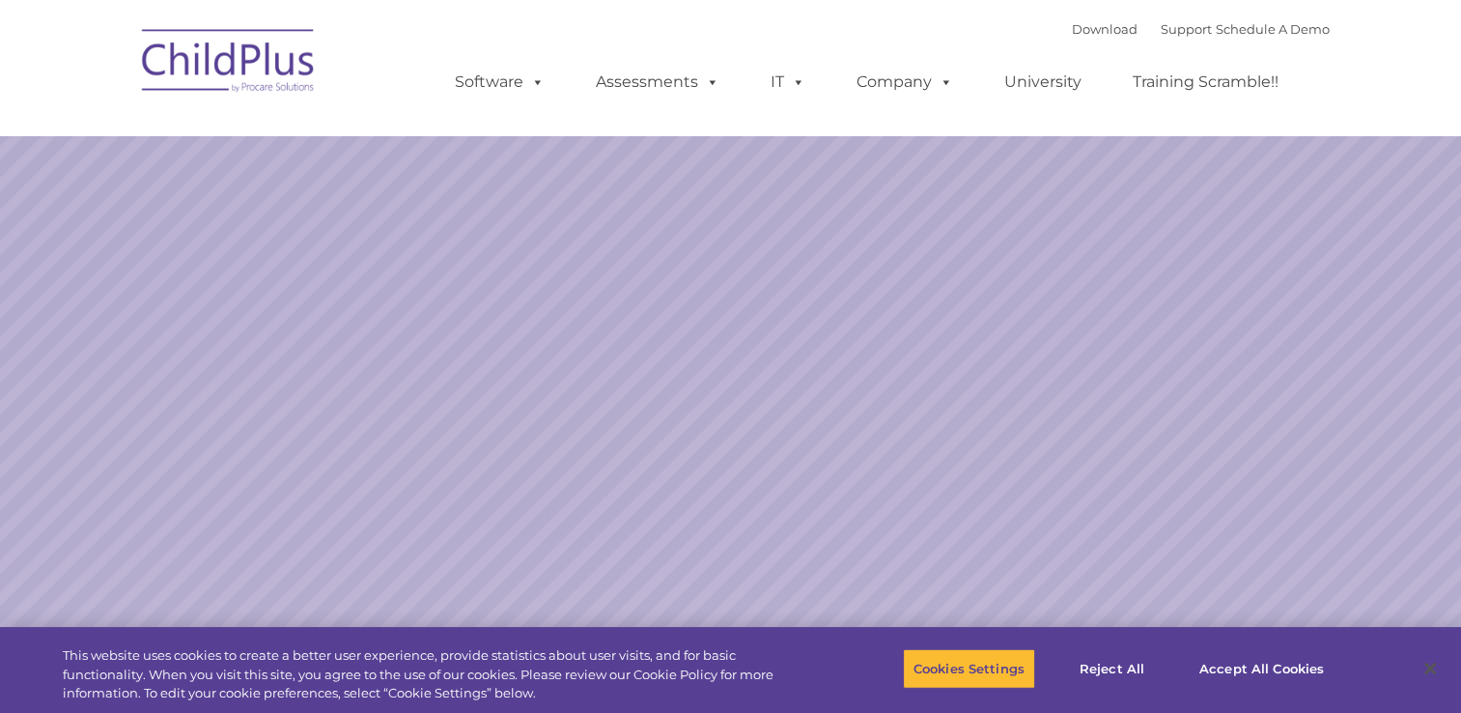
select select "MEDIUM"
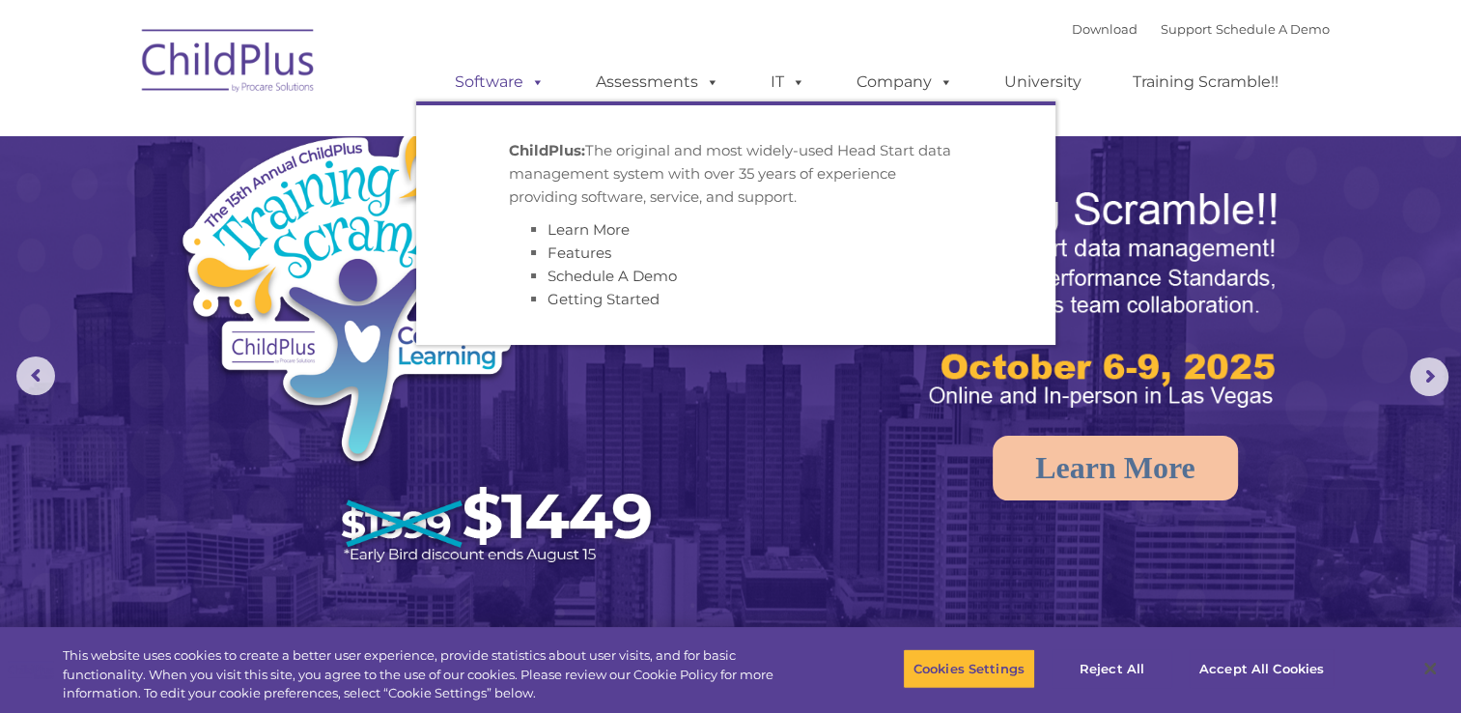
click at [537, 86] on span at bounding box center [533, 81] width 21 height 18
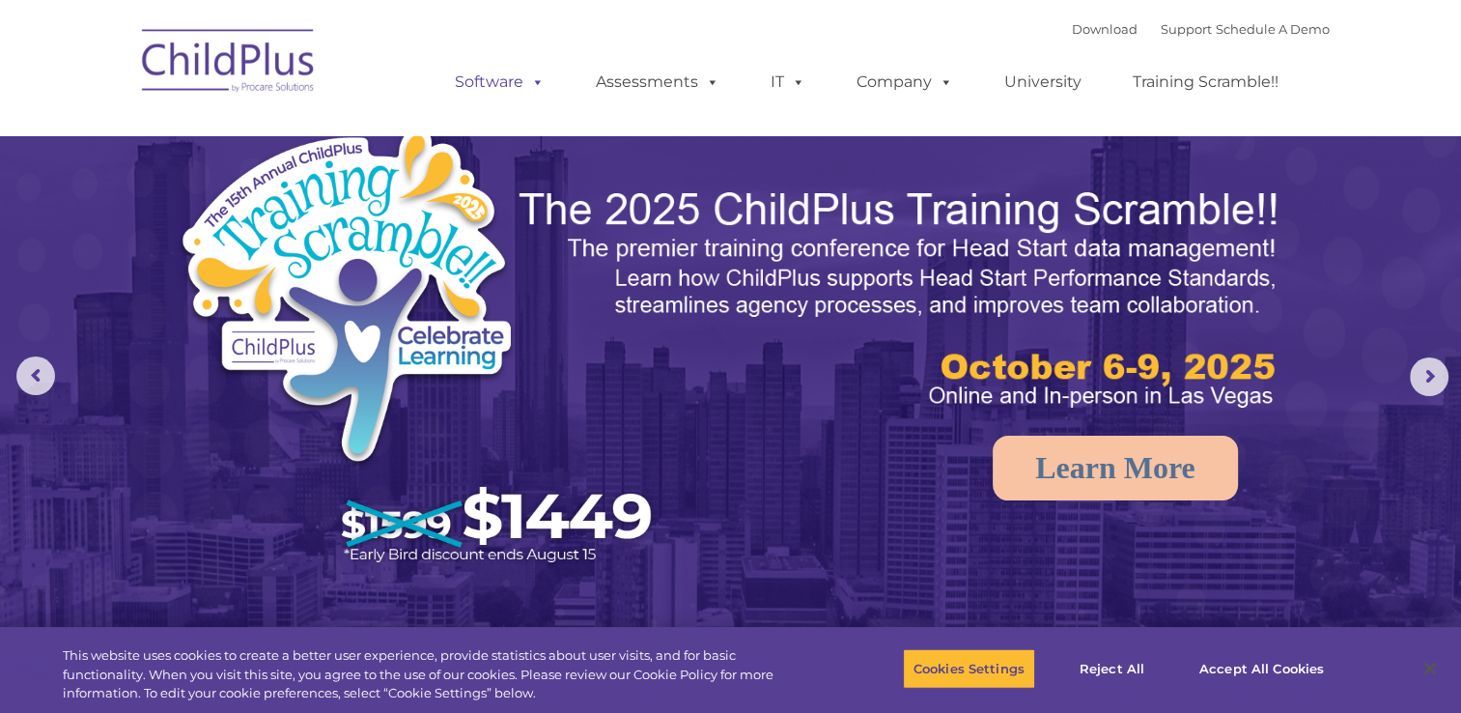
click at [537, 86] on span at bounding box center [533, 81] width 21 height 18
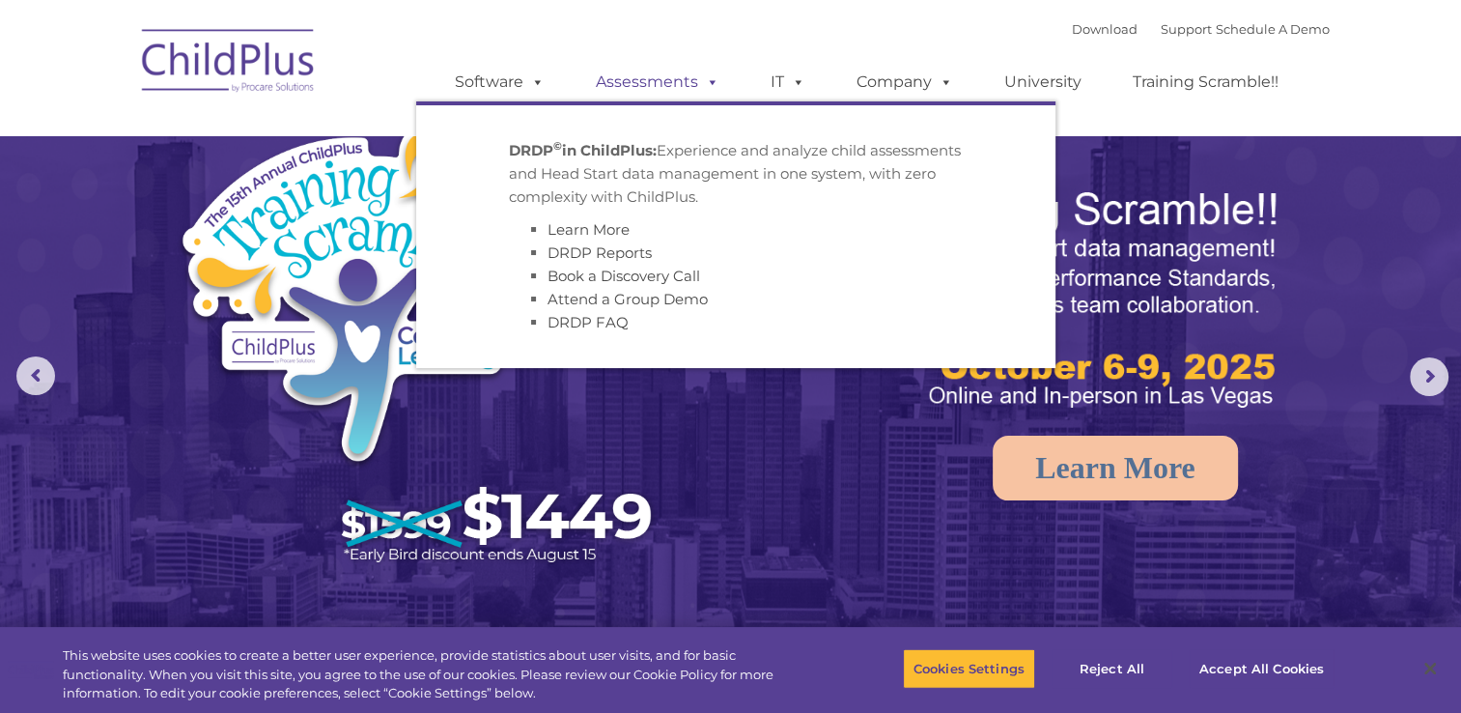
click at [717, 91] on span at bounding box center [708, 81] width 21 height 18
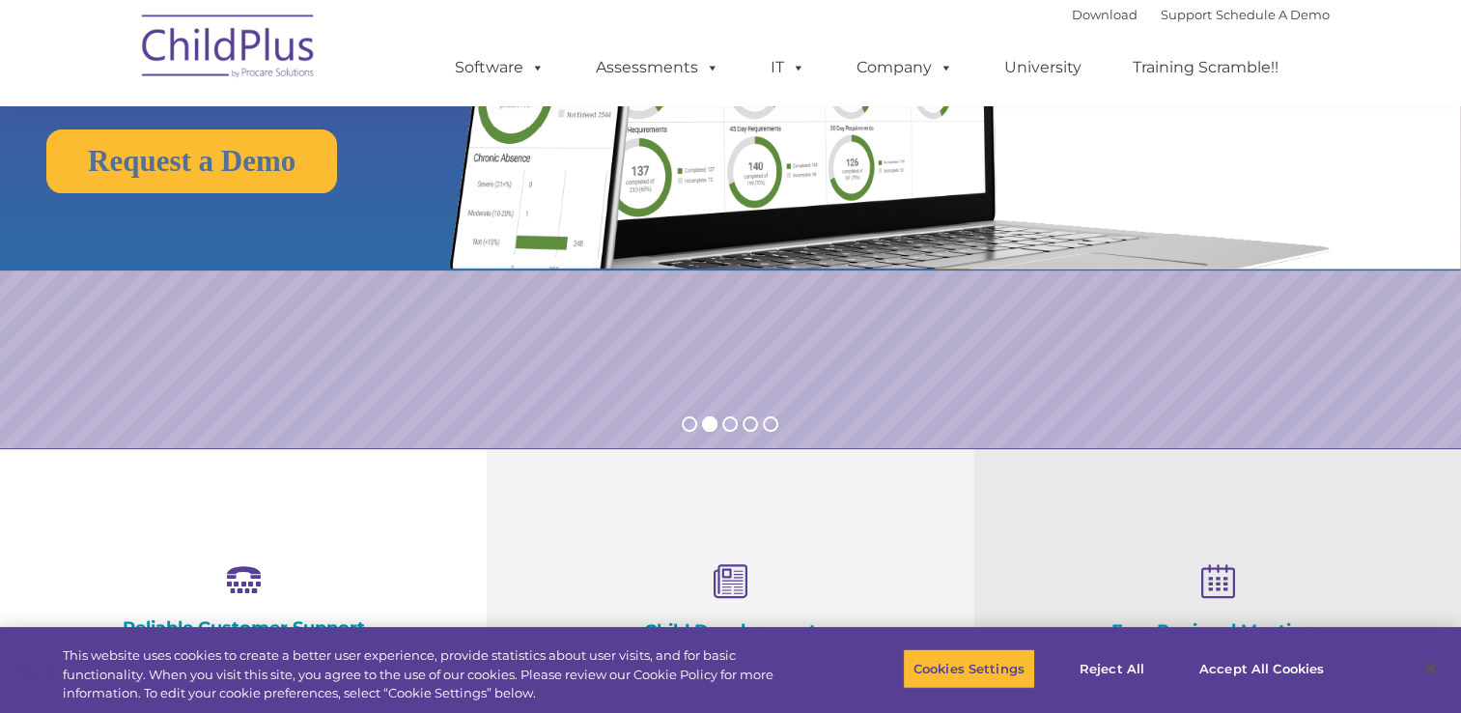
scroll to position [308, 0]
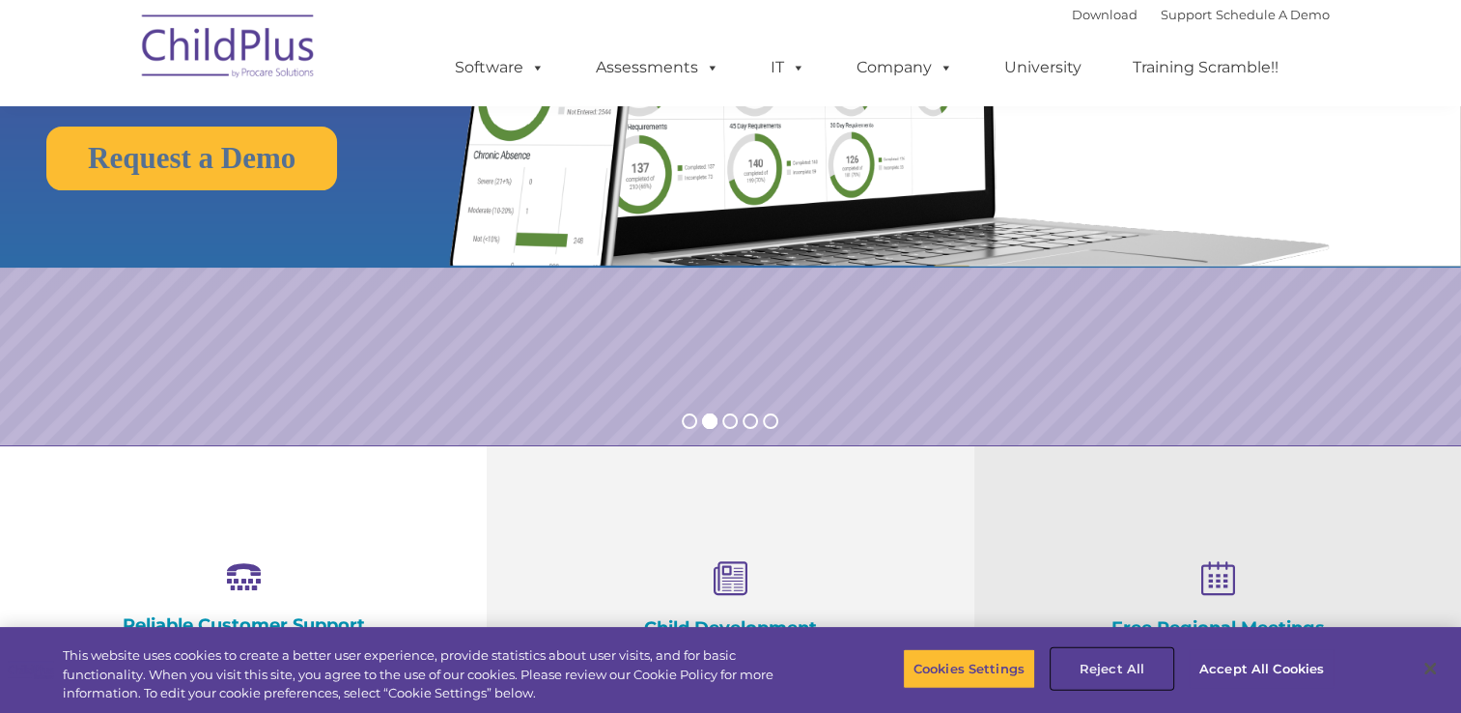
click at [1102, 666] on button "Reject All" at bounding box center [1111, 668] width 121 height 41
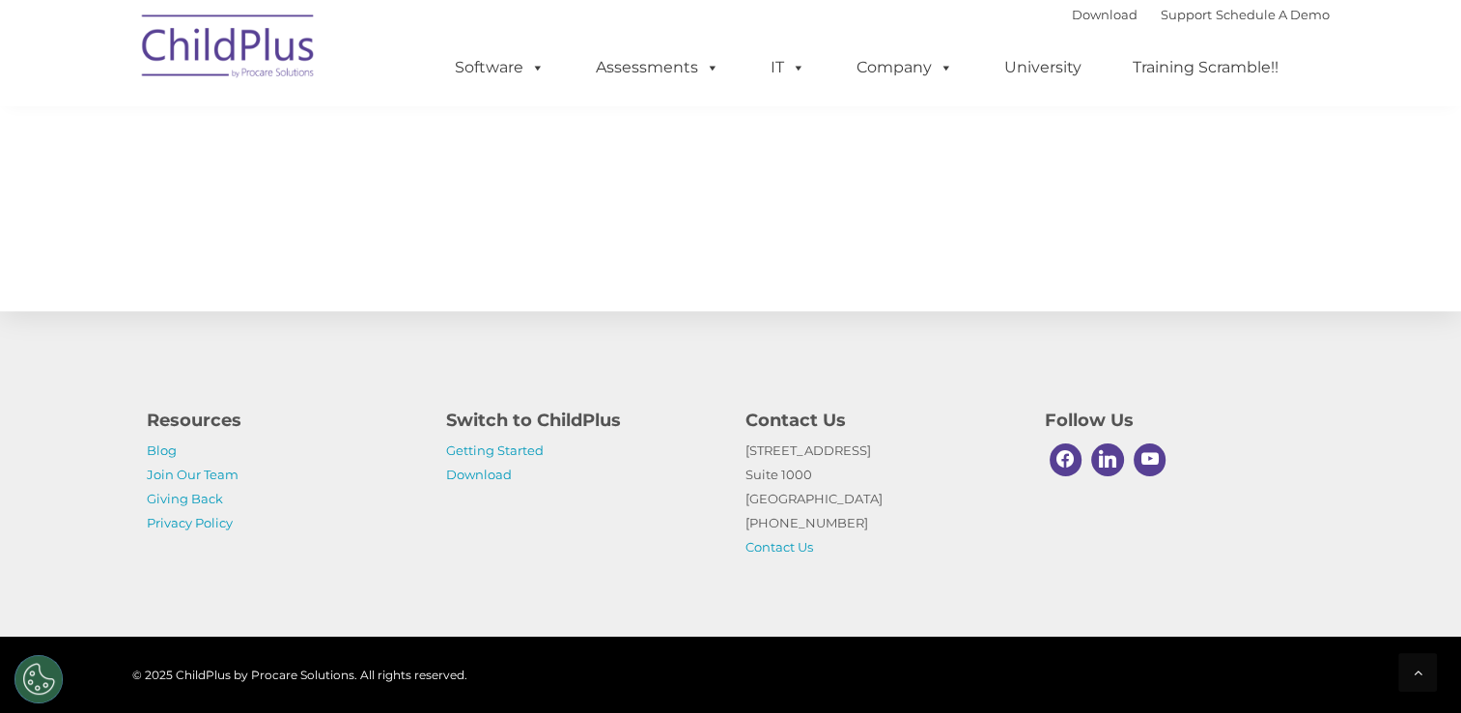
scroll to position [2130, 0]
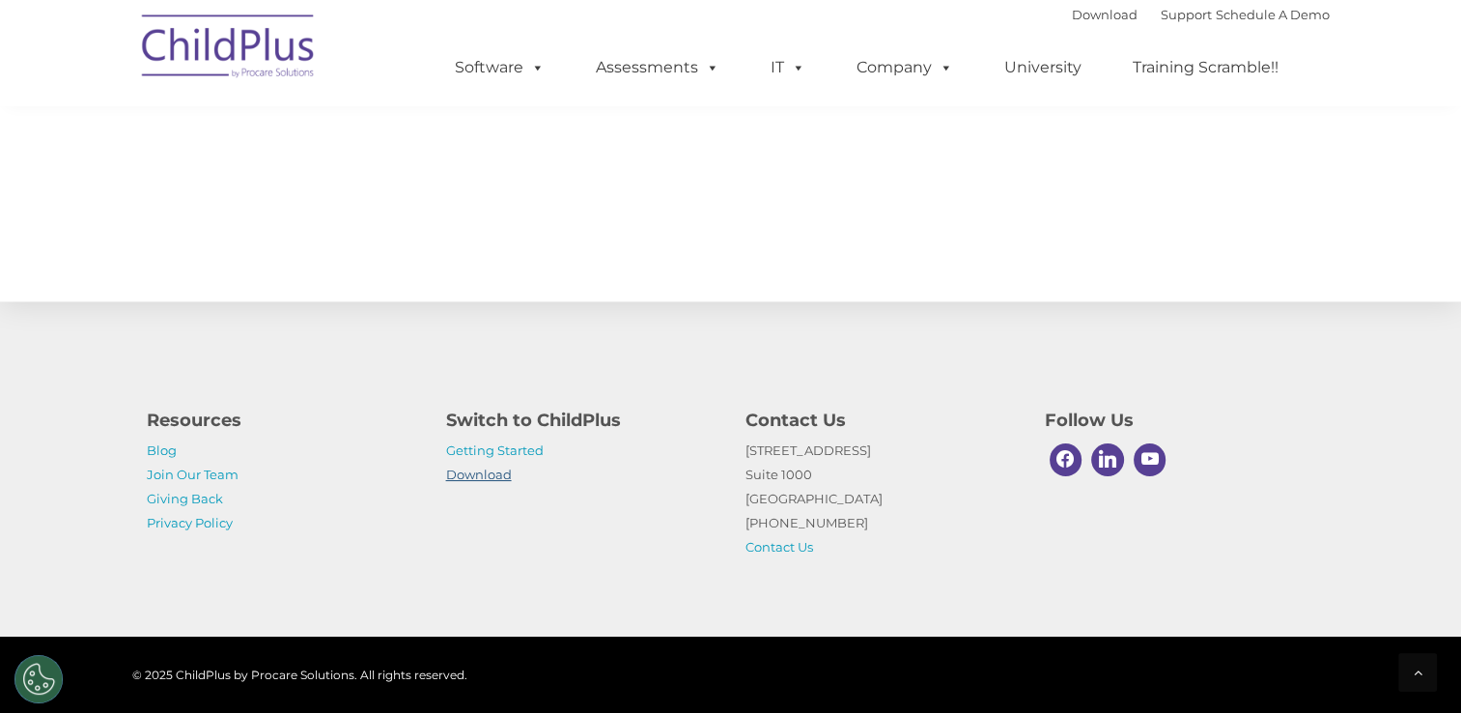
click at [507, 469] on link "Download" at bounding box center [479, 473] width 66 height 15
